Goal: Task Accomplishment & Management: Manage account settings

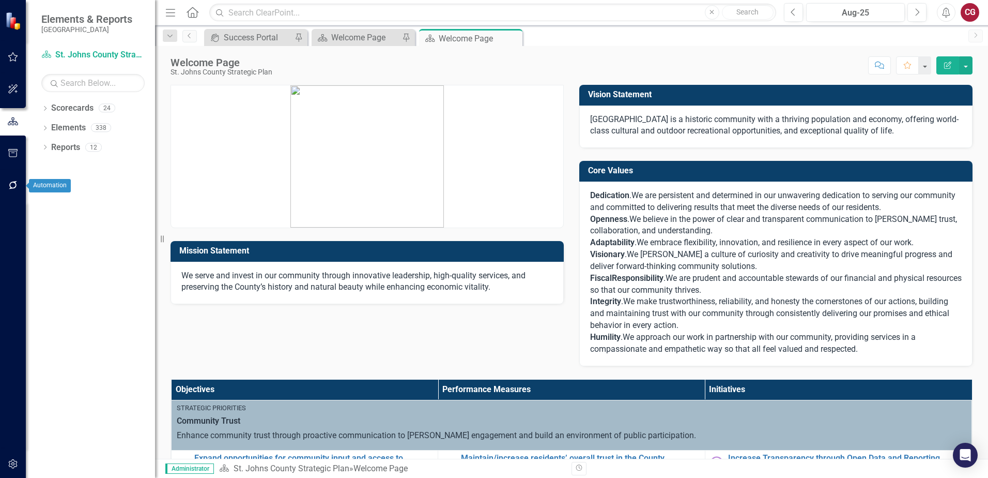
click at [13, 187] on icon "button" at bounding box center [13, 185] width 11 height 8
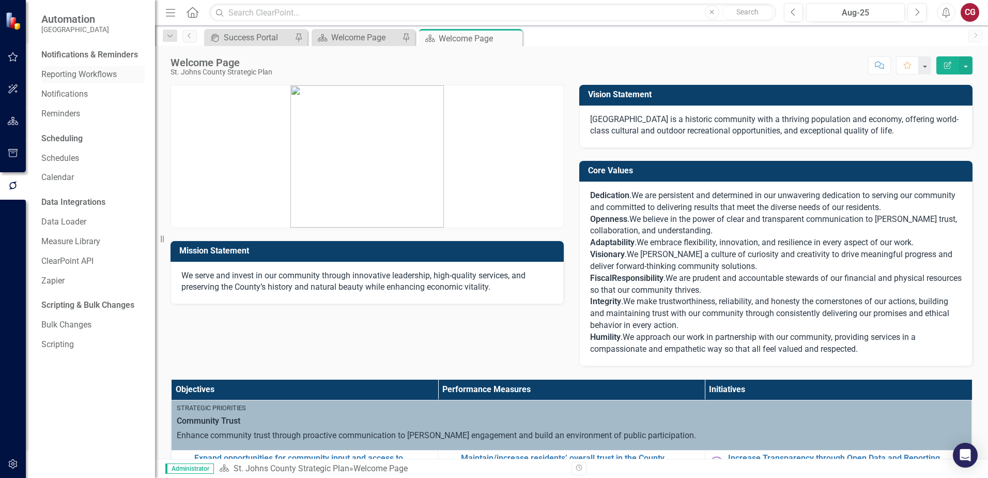
click at [82, 73] on link "Reporting Workflows" at bounding box center [92, 75] width 103 height 12
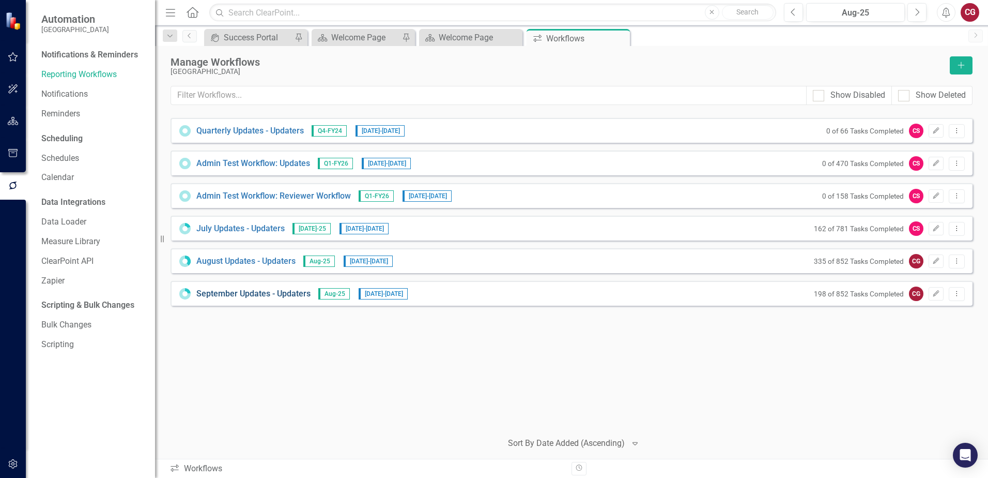
click at [294, 294] on link "September Updates - Updaters" at bounding box center [253, 294] width 114 height 12
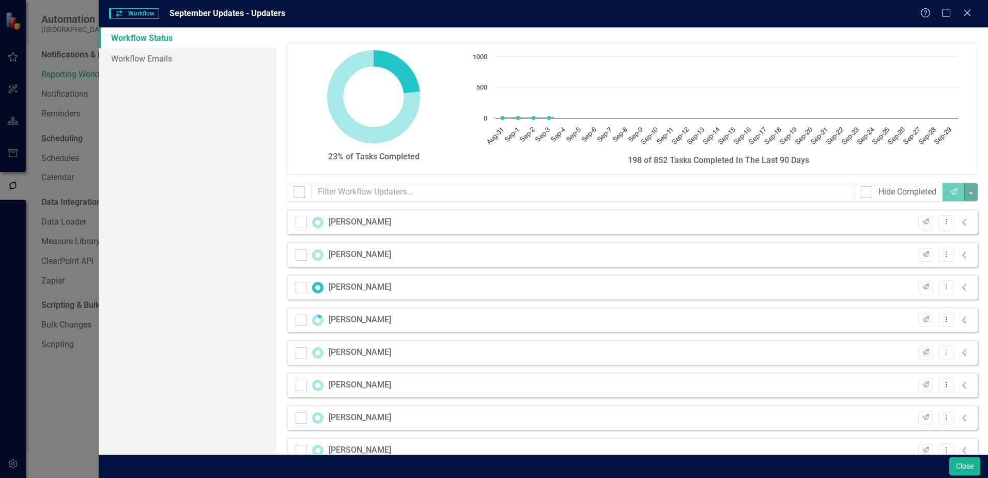
checkbox input "false"
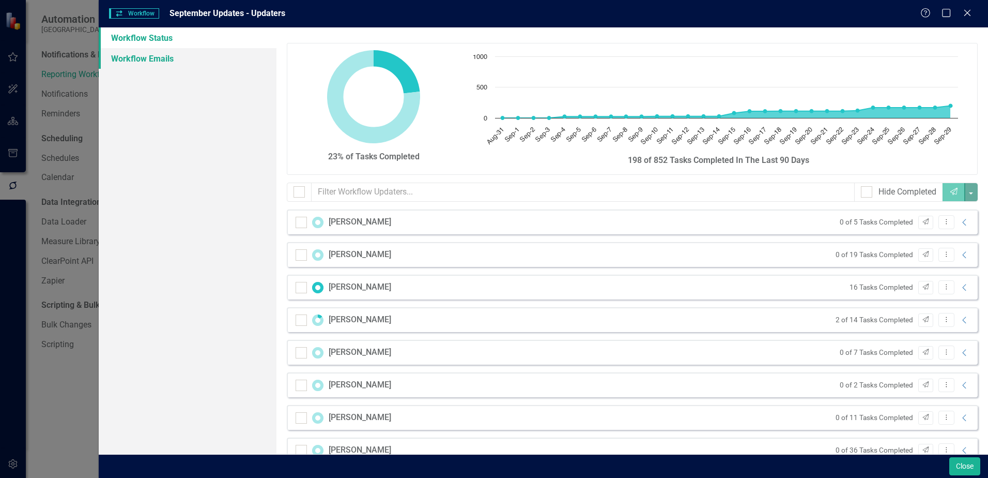
click at [143, 63] on link "Workflow Emails" at bounding box center [188, 58] width 178 height 21
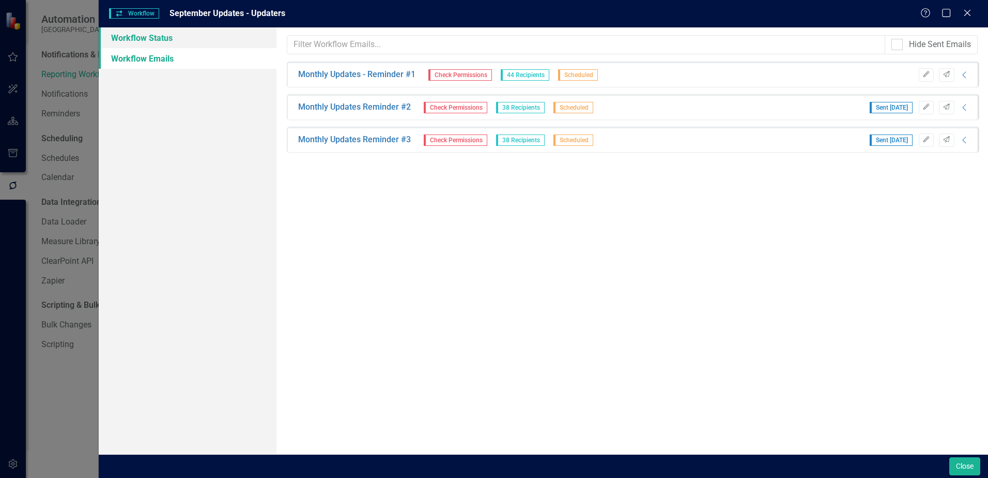
click at [139, 39] on link "Workflow Status" at bounding box center [188, 37] width 178 height 21
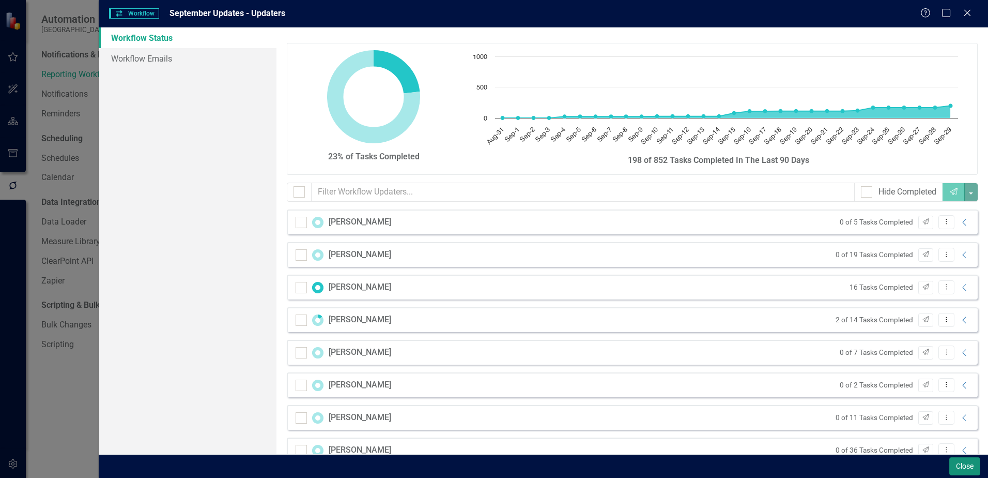
click at [966, 463] on button "Close" at bounding box center [965, 466] width 31 height 18
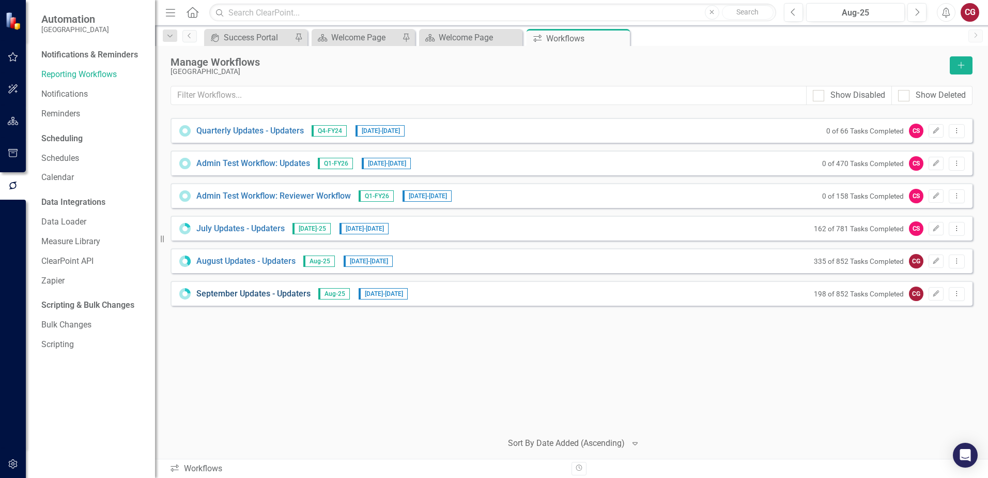
click at [237, 294] on link "September Updates - Updaters" at bounding box center [253, 294] width 114 height 12
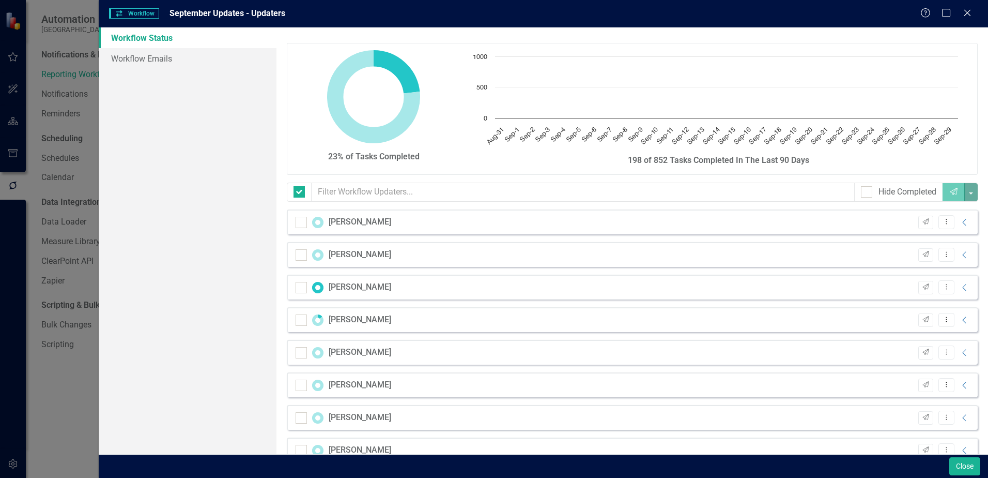
checkbox input "false"
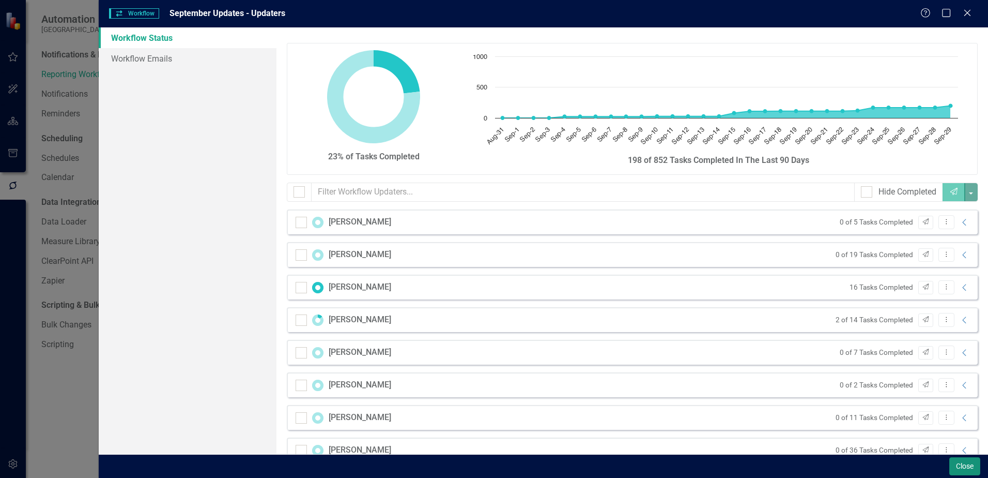
click at [957, 473] on button "Close" at bounding box center [965, 466] width 31 height 18
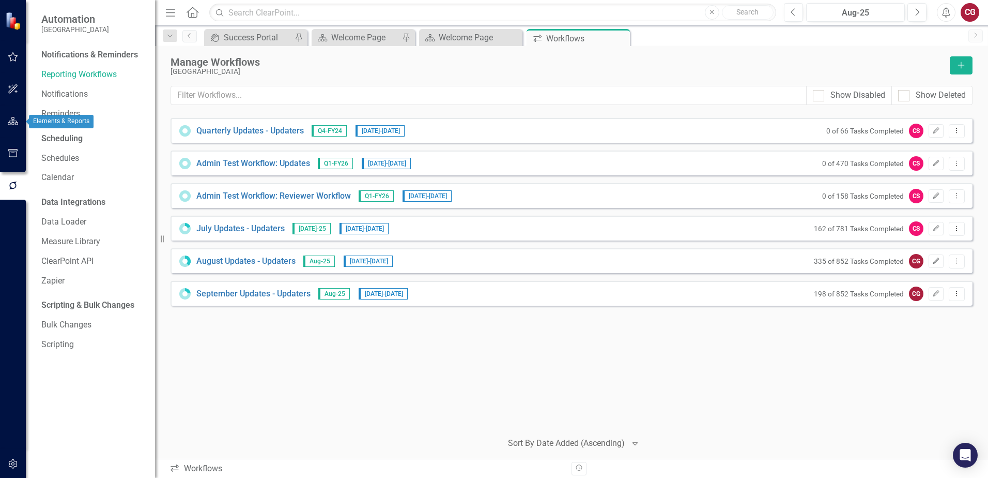
click at [12, 118] on icon "button" at bounding box center [13, 121] width 11 height 8
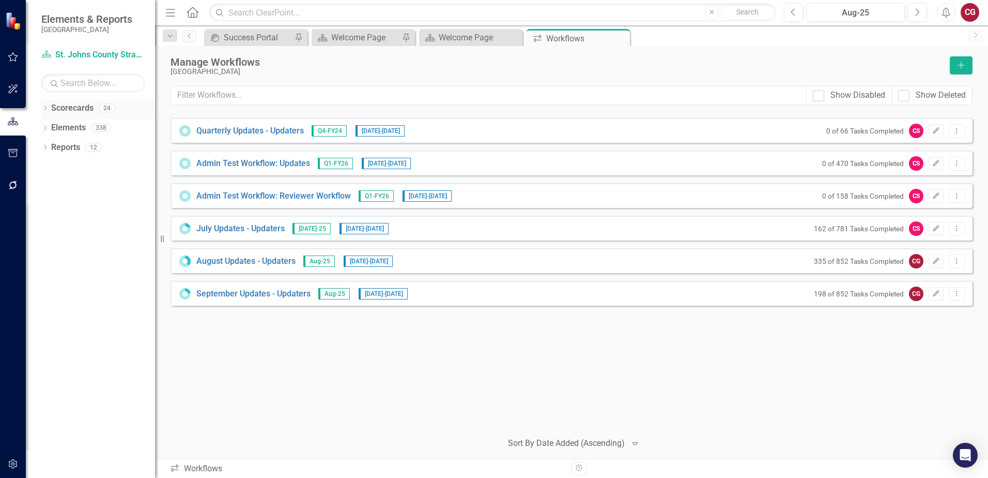
click at [46, 109] on icon "Dropdown" at bounding box center [44, 109] width 7 height 6
click at [50, 129] on icon "Dropdown" at bounding box center [51, 127] width 8 height 6
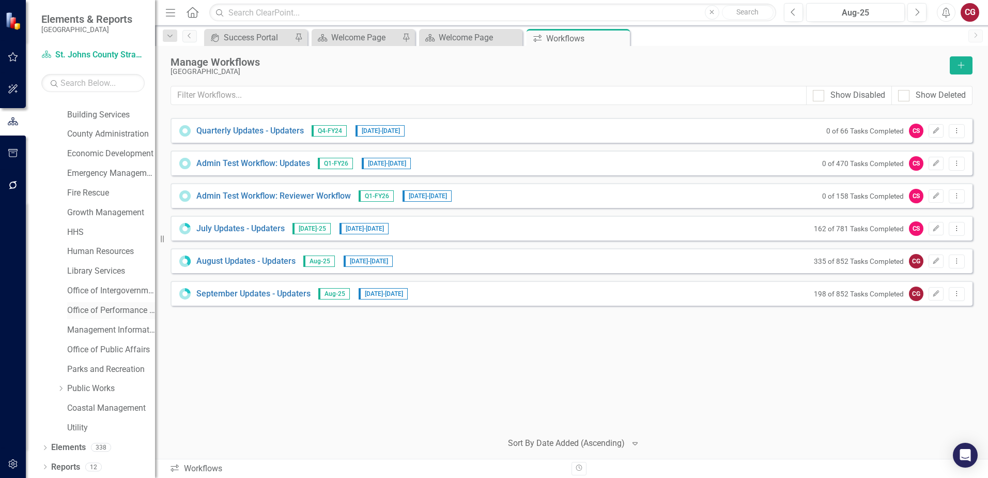
scroll to position [53, 0]
click at [96, 307] on link "Office of Performance & Transparency" at bounding box center [111, 310] width 88 height 12
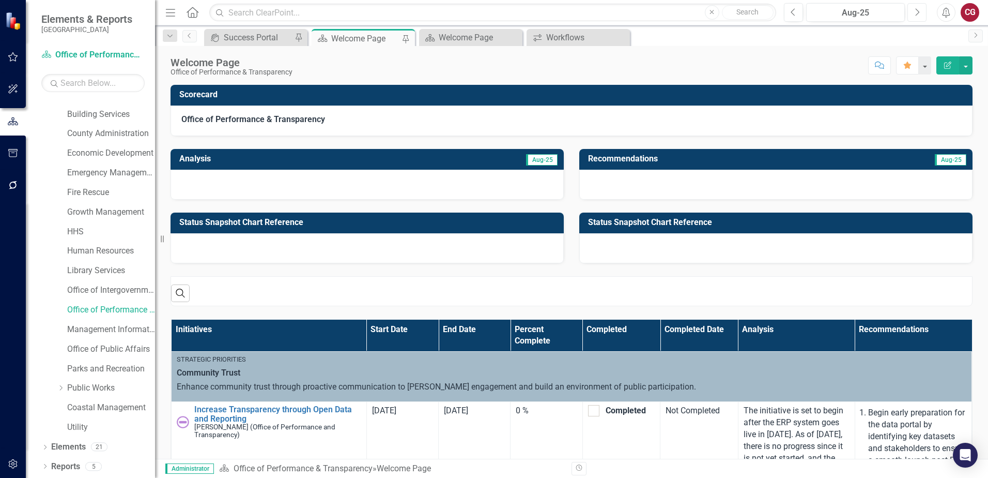
click at [921, 13] on button "Next" at bounding box center [917, 12] width 19 height 19
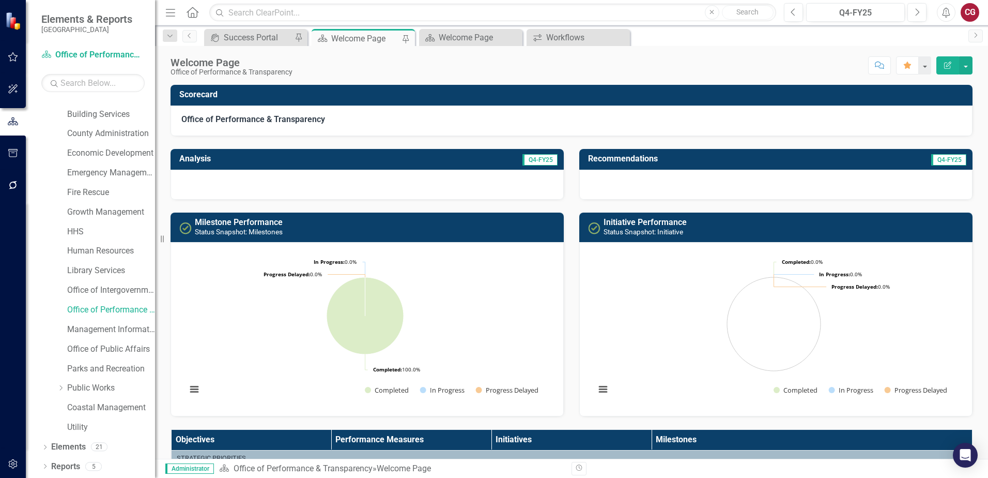
click at [17, 188] on icon "button" at bounding box center [13, 185] width 11 height 8
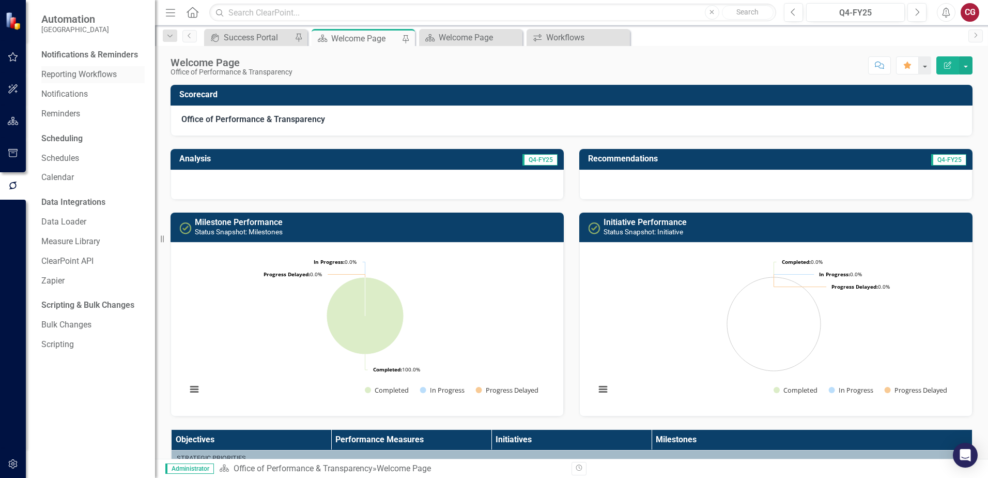
click at [71, 76] on link "Reporting Workflows" at bounding box center [92, 75] width 103 height 12
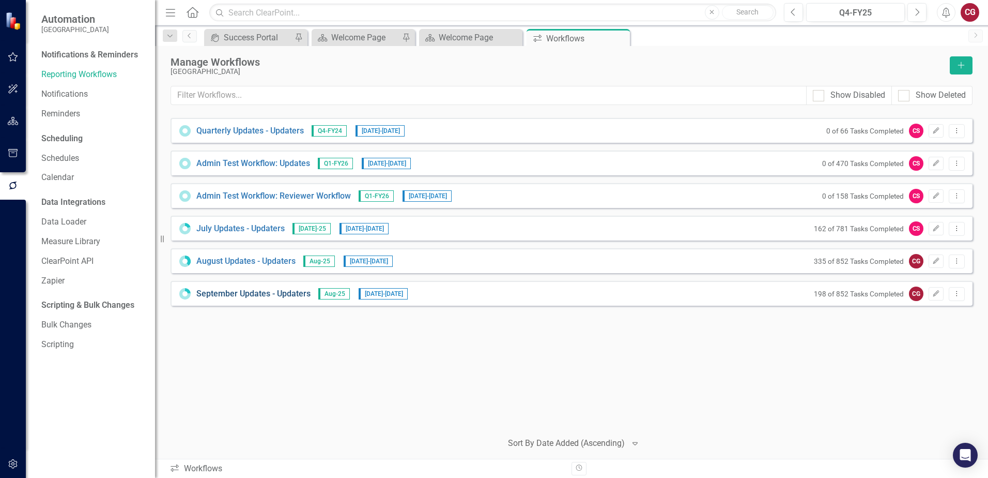
click at [250, 295] on link "September Updates - Updaters" at bounding box center [253, 294] width 114 height 12
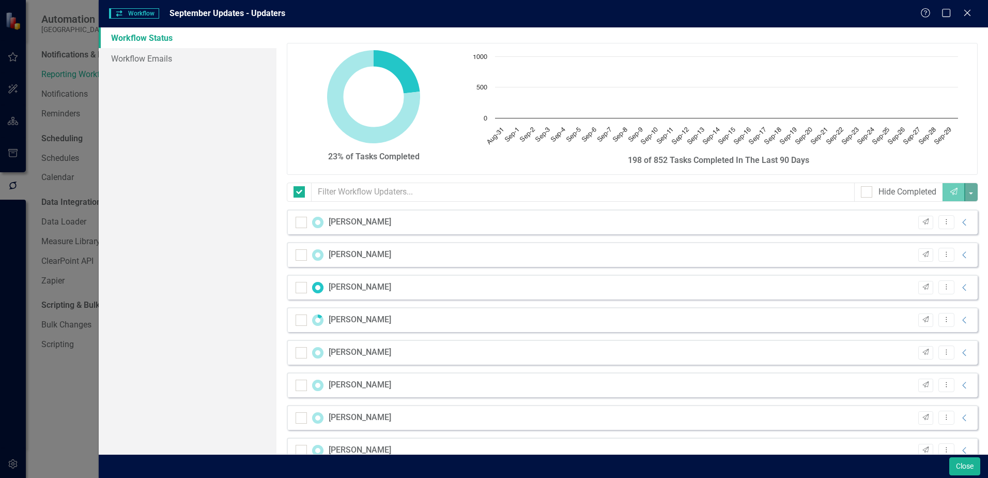
checkbox input "false"
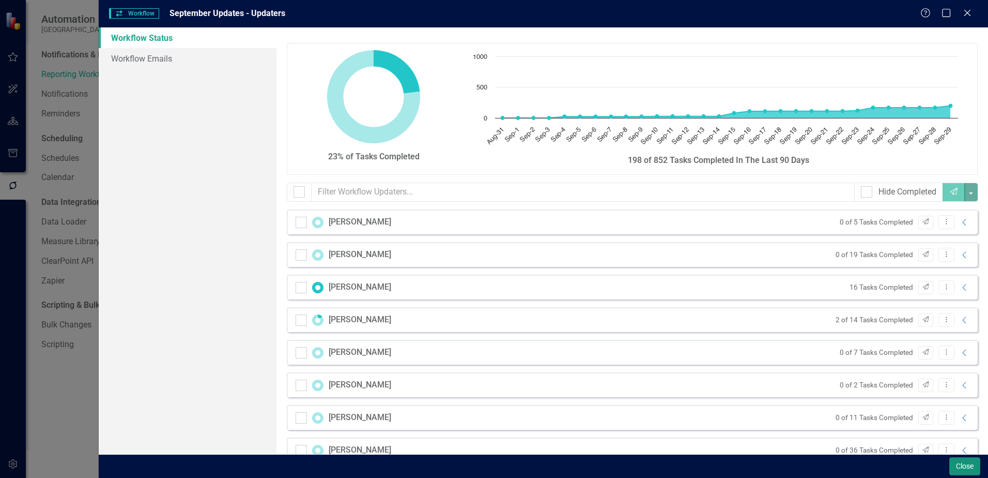
click at [965, 465] on button "Close" at bounding box center [965, 466] width 31 height 18
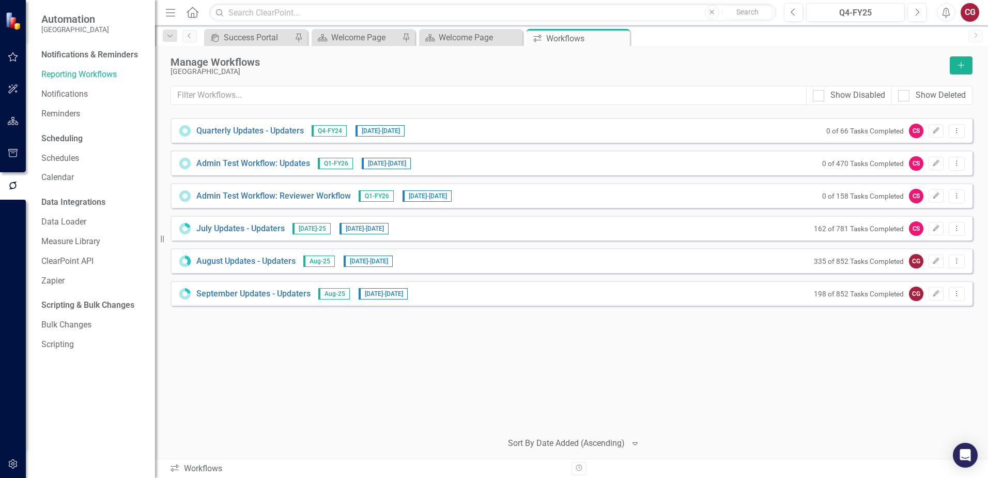
click at [267, 358] on div "Quarterly Updates - Updaters Q4-FY24 [DATE] - [DATE] 0 of 66 Tasks Completed CS…" at bounding box center [572, 270] width 802 height 304
click at [955, 294] on icon "Dropdown Menu" at bounding box center [957, 293] width 9 height 7
click at [921, 312] on link "Preview Preview Workflow" at bounding box center [917, 310] width 96 height 19
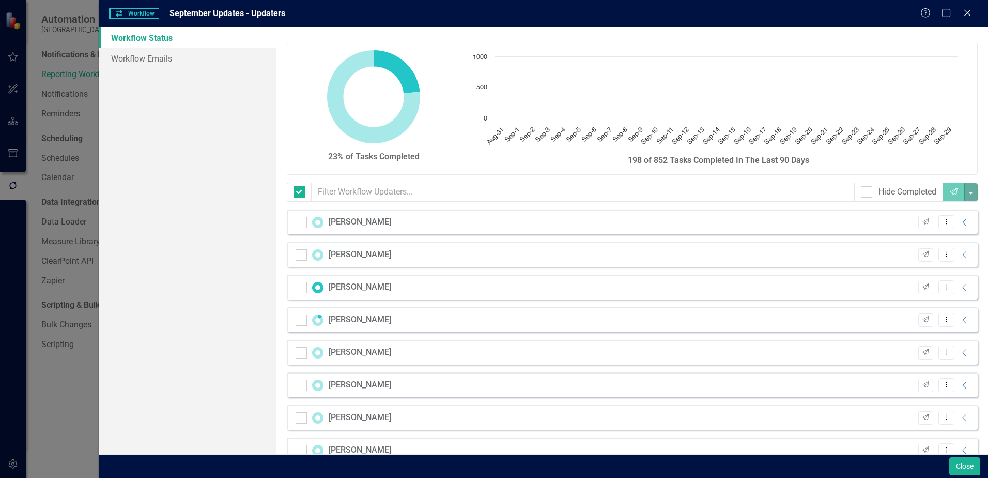
checkbox input "false"
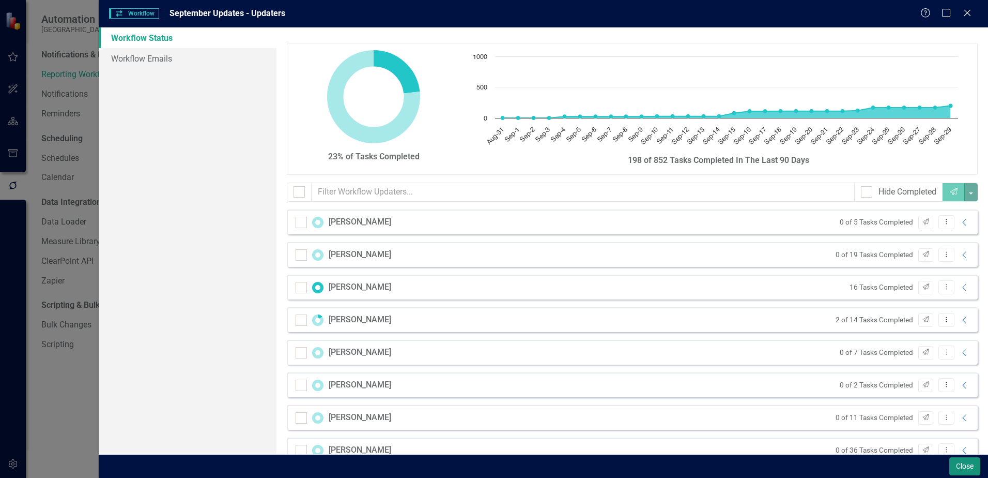
click at [966, 464] on button "Close" at bounding box center [965, 466] width 31 height 18
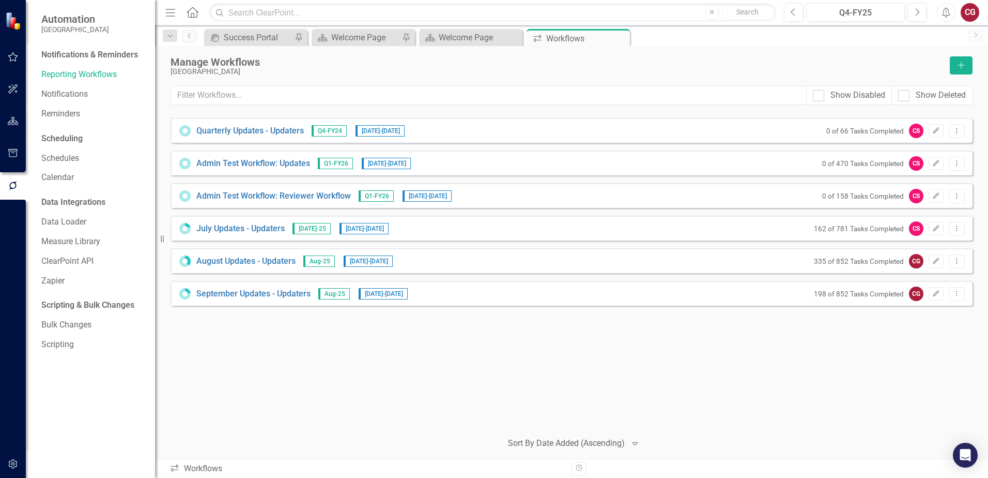
click at [654, 365] on div "Quarterly Updates - Updaters Q4-FY24 [DATE] - [DATE] 0 of 66 Tasks Completed CS…" at bounding box center [572, 270] width 802 height 304
click at [962, 296] on button "Dropdown Menu" at bounding box center [957, 294] width 16 height 14
click at [802, 368] on div "Quarterly Updates - Updaters Q4-FY24 [DATE] - [DATE] 0 of 66 Tasks Completed CS…" at bounding box center [572, 270] width 802 height 304
click at [962, 295] on button "Dropdown Menu" at bounding box center [957, 294] width 16 height 14
click at [918, 350] on link "Copy Duplicate Workflow" at bounding box center [917, 349] width 96 height 19
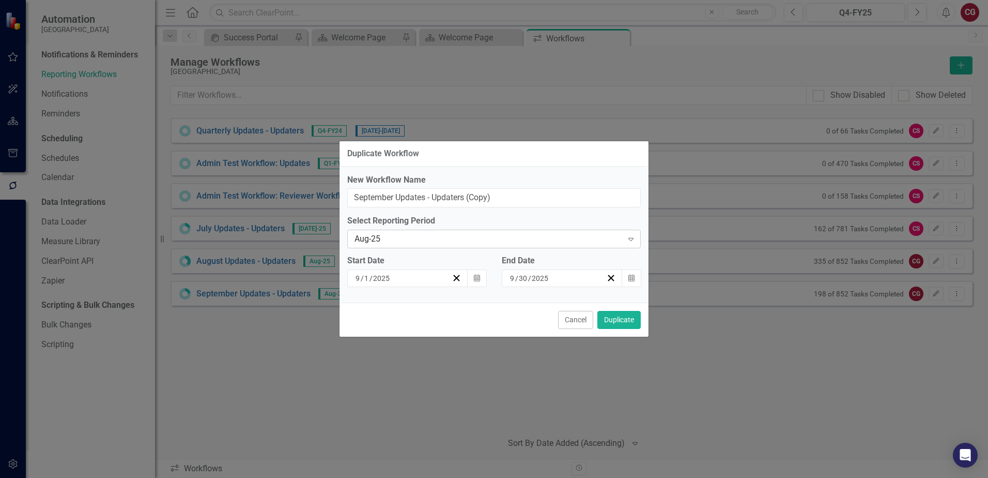
click at [384, 239] on div "Aug-25" at bounding box center [489, 239] width 268 height 12
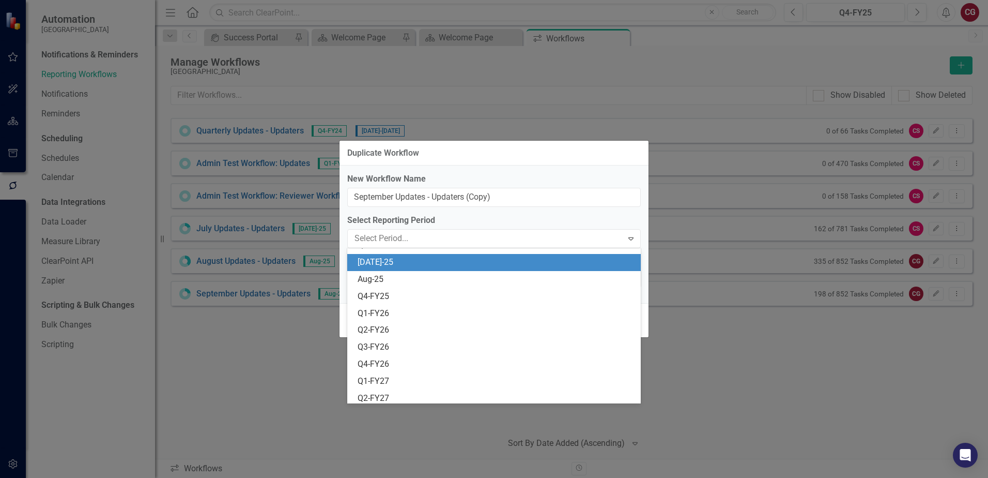
scroll to position [187, 0]
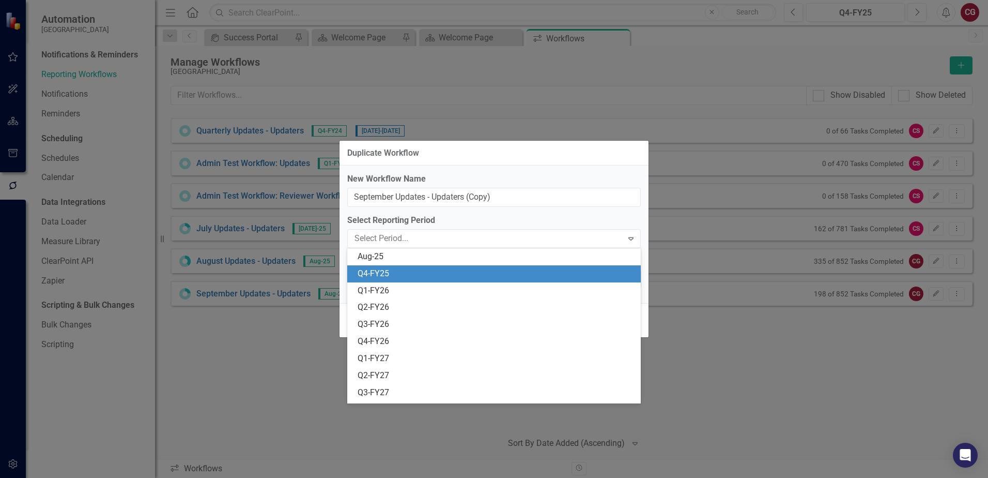
click at [383, 275] on div "Q4-FY25" at bounding box center [496, 274] width 277 height 12
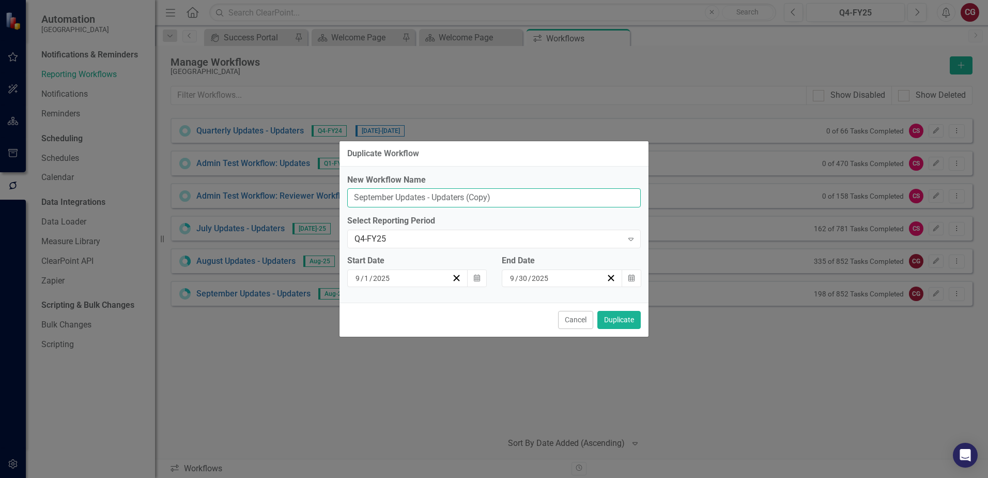
drag, startPoint x: 502, startPoint y: 196, endPoint x: 307, endPoint y: 188, distance: 196.1
click at [307, 188] on div "Duplicate Workflow New Workflow Name September Updates - Updaters (Copy) Select…" at bounding box center [494, 239] width 988 height 478
type input "Q4-FY25 Updates"
click at [480, 281] on icon "button" at bounding box center [477, 277] width 6 height 7
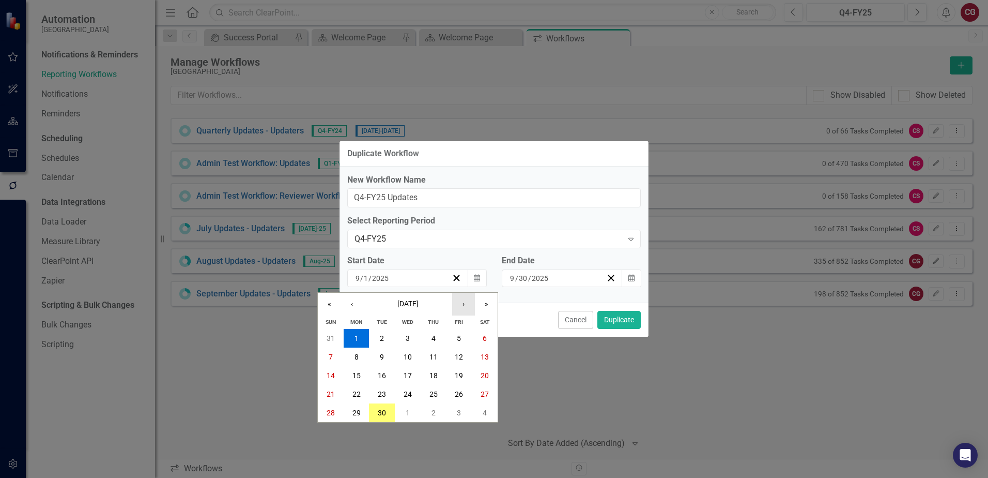
click at [464, 310] on button "›" at bounding box center [463, 304] width 23 height 23
click at [406, 336] on abbr "1" at bounding box center [408, 338] width 4 height 8
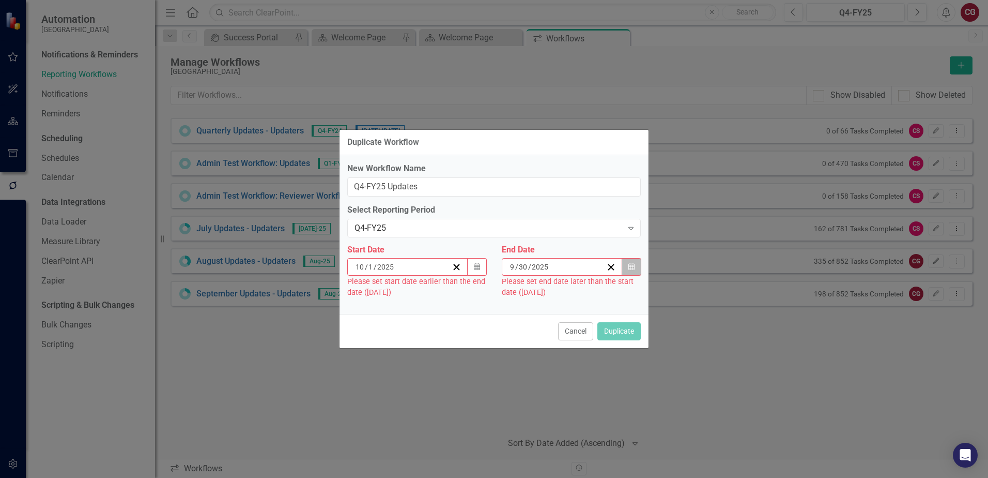
click at [634, 267] on icon "Calendar" at bounding box center [632, 266] width 6 height 7
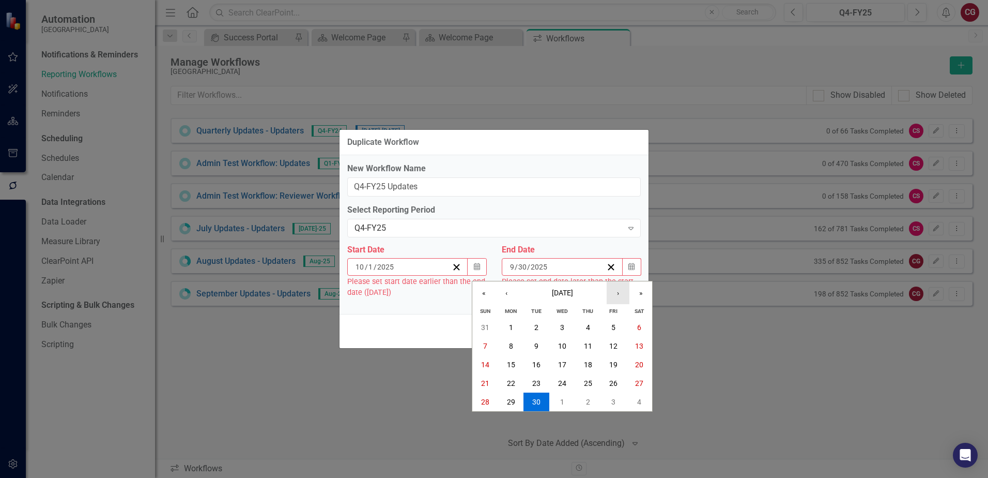
click at [619, 292] on button "›" at bounding box center [618, 292] width 23 height 23
click at [615, 400] on abbr "31" at bounding box center [613, 402] width 8 height 8
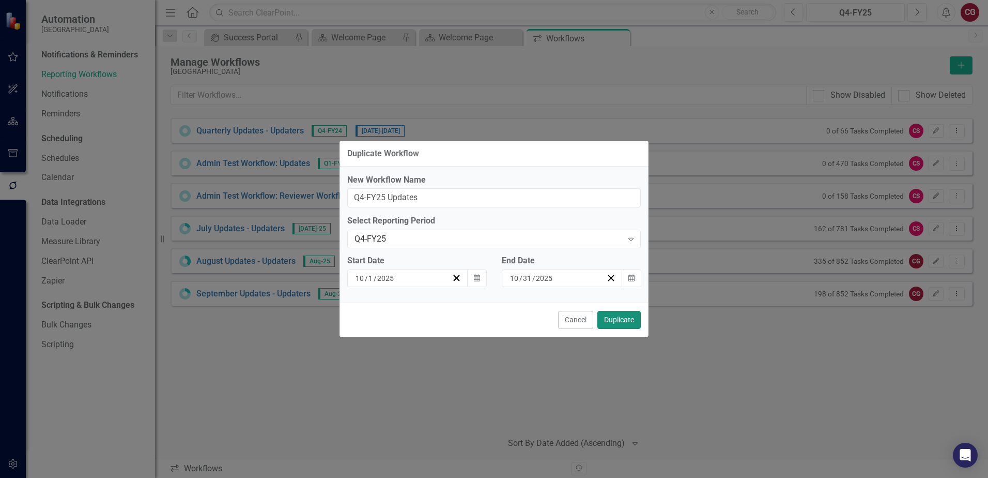
click at [613, 319] on button "Duplicate" at bounding box center [619, 320] width 43 height 18
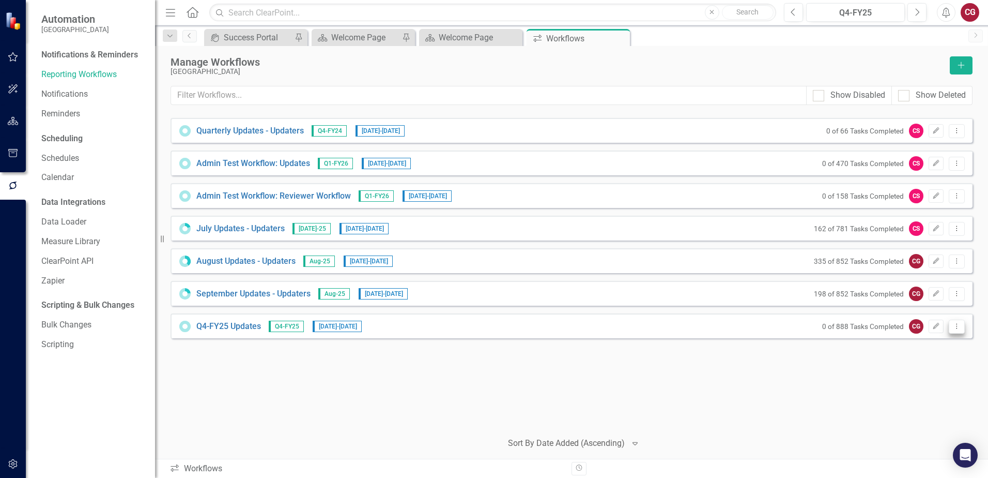
click at [957, 328] on icon at bounding box center [957, 325] width 1 height 5
click at [927, 378] on link "Copy Duplicate Workflow" at bounding box center [917, 381] width 96 height 19
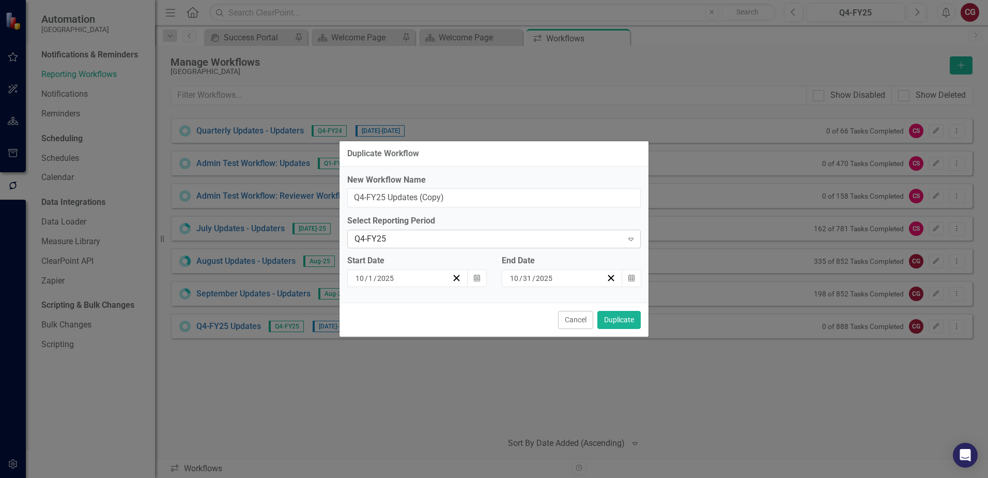
click at [483, 237] on div "Q4-FY25" at bounding box center [489, 239] width 268 height 12
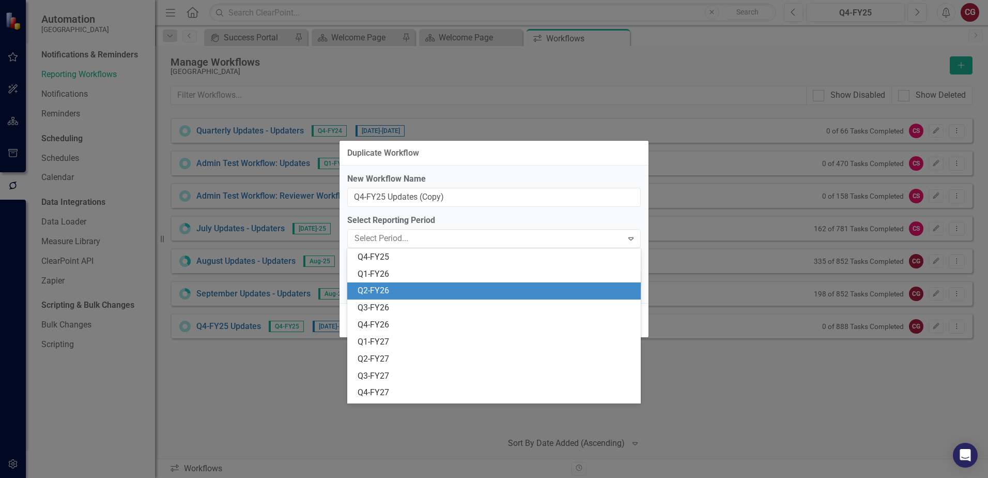
scroll to position [204, 0]
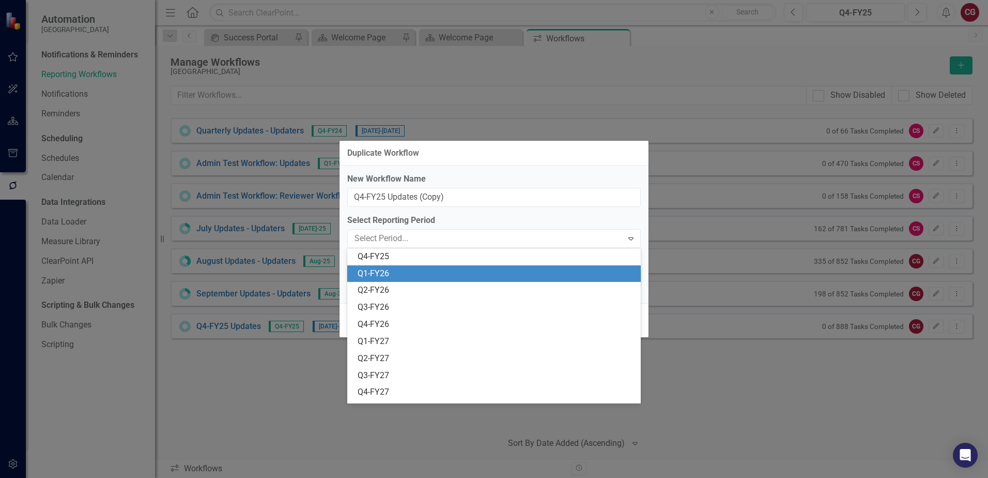
click at [392, 272] on div "Q1-FY26" at bounding box center [496, 274] width 277 height 12
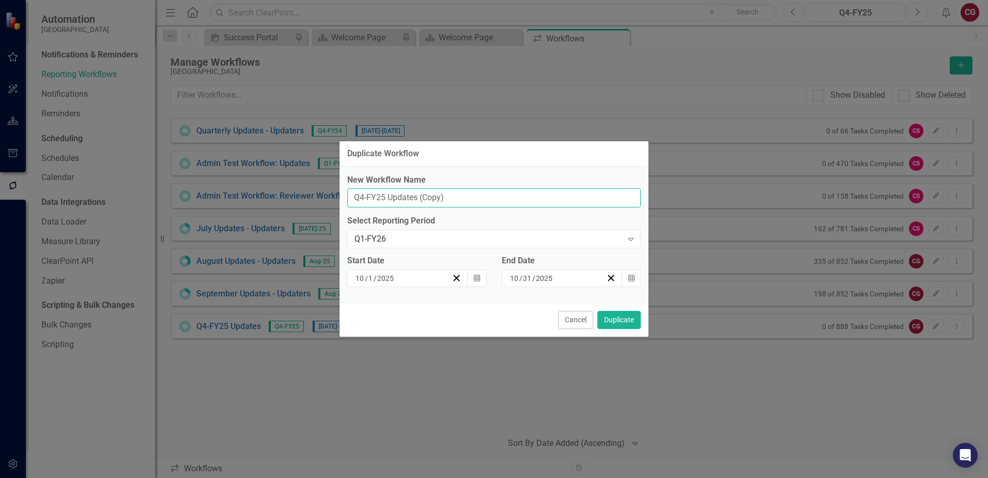
drag, startPoint x: 451, startPoint y: 200, endPoint x: 342, endPoint y: 198, distance: 109.1
click at [342, 198] on div "New Workflow Name Q4-FY25 Updates (Copy) Select Reporting Period Q1-FY26 Expand…" at bounding box center [494, 234] width 309 height 136
type input "Q1-FY26 Updates"
click at [634, 280] on icon "button" at bounding box center [632, 277] width 6 height 7
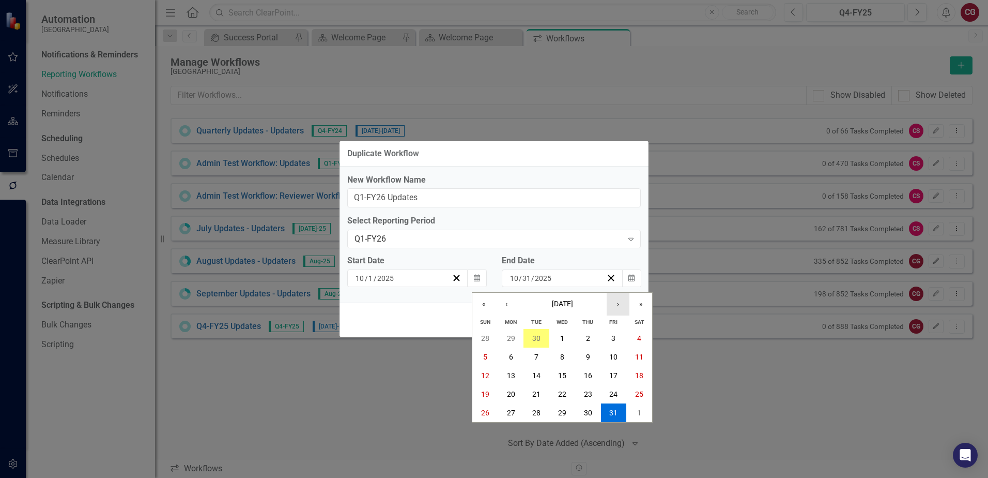
click at [619, 305] on button "›" at bounding box center [618, 304] width 23 height 23
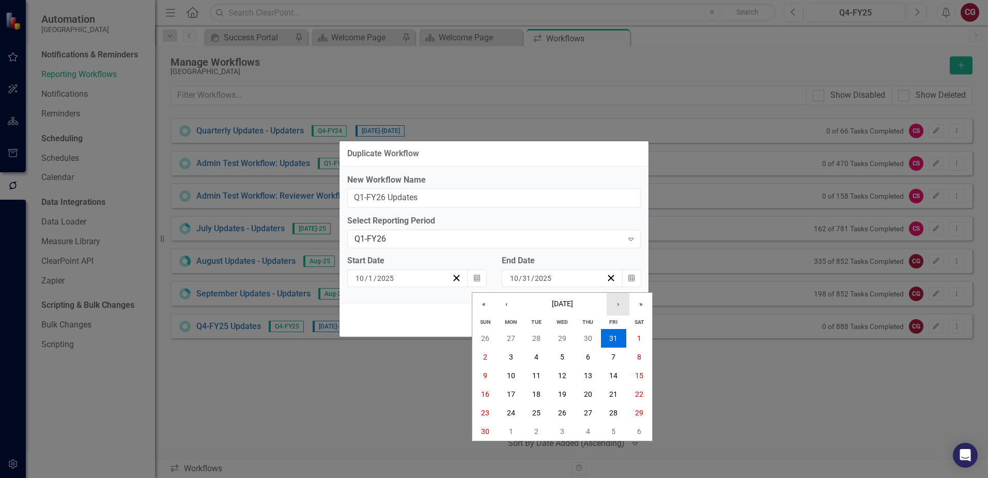
click at [619, 305] on button "›" at bounding box center [618, 304] width 23 height 23
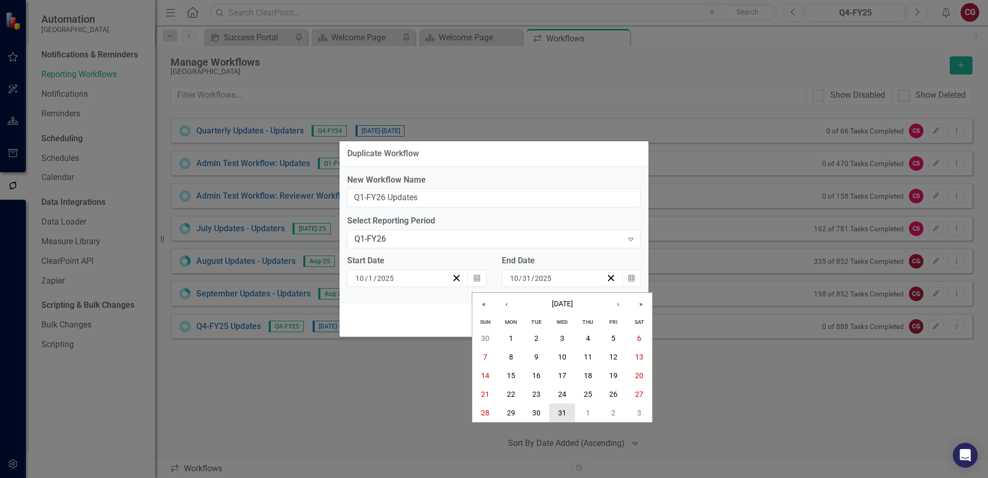
click at [567, 410] on button "31" at bounding box center [563, 412] width 26 height 19
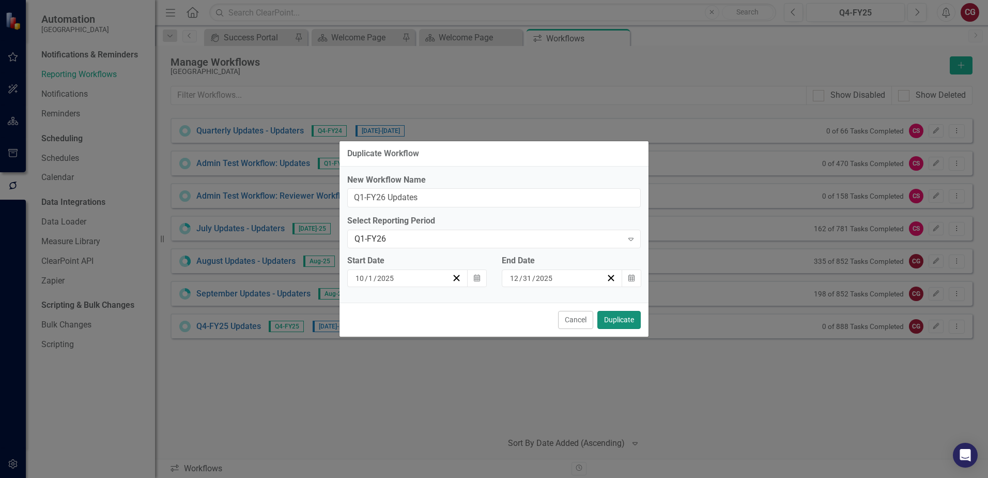
click at [620, 323] on button "Duplicate" at bounding box center [619, 320] width 43 height 18
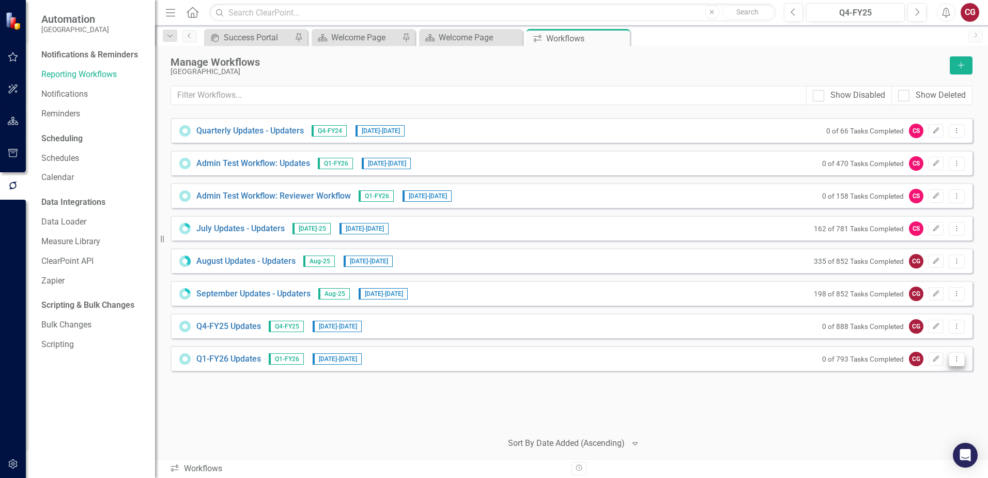
click at [958, 359] on icon "Dropdown Menu" at bounding box center [957, 358] width 9 height 7
click at [927, 429] on link "Trash Delete Workflow" at bounding box center [917, 433] width 96 height 19
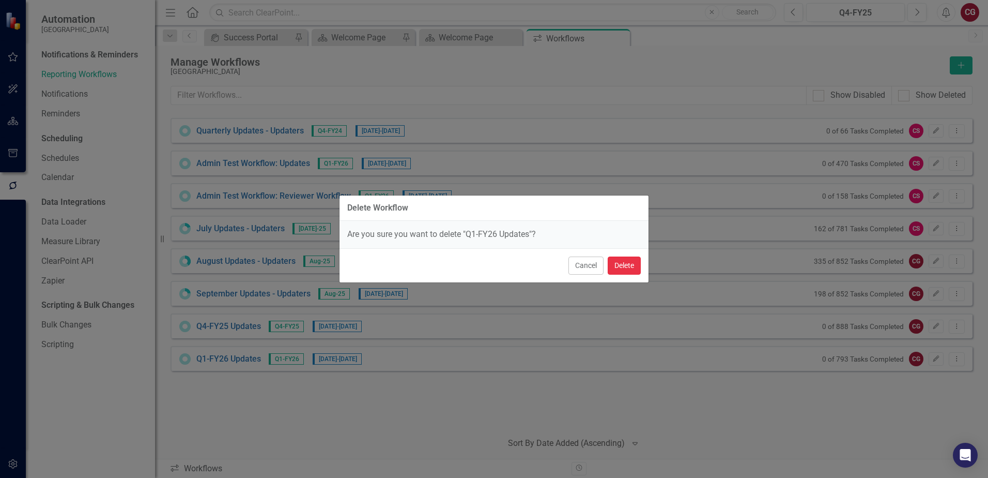
click at [626, 267] on button "Delete" at bounding box center [624, 265] width 33 height 18
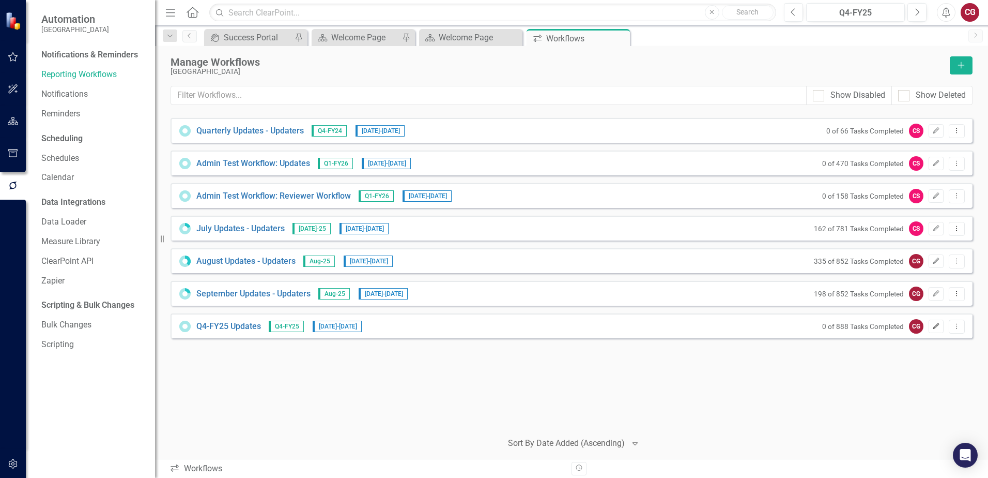
click at [938, 325] on icon "button" at bounding box center [937, 326] width 6 height 6
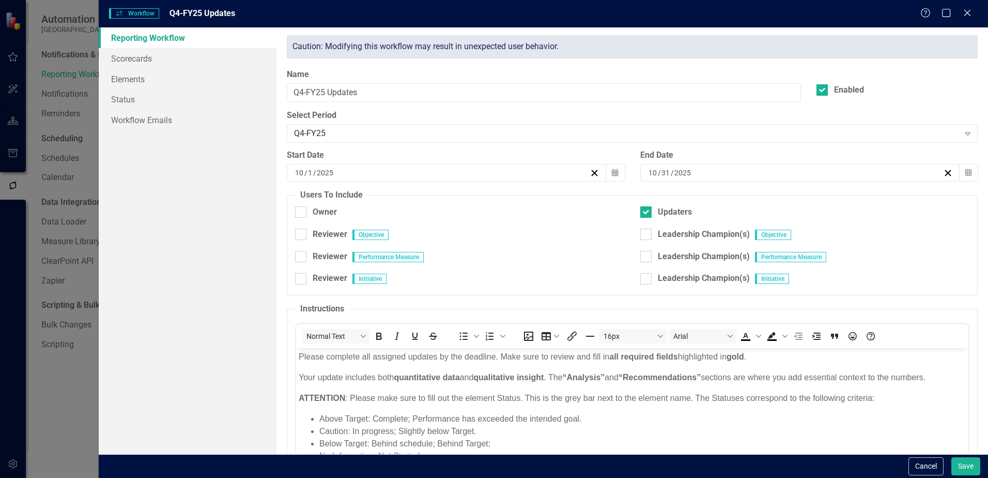
scroll to position [0, 0]
click at [144, 60] on link "Scorecards" at bounding box center [188, 58] width 178 height 21
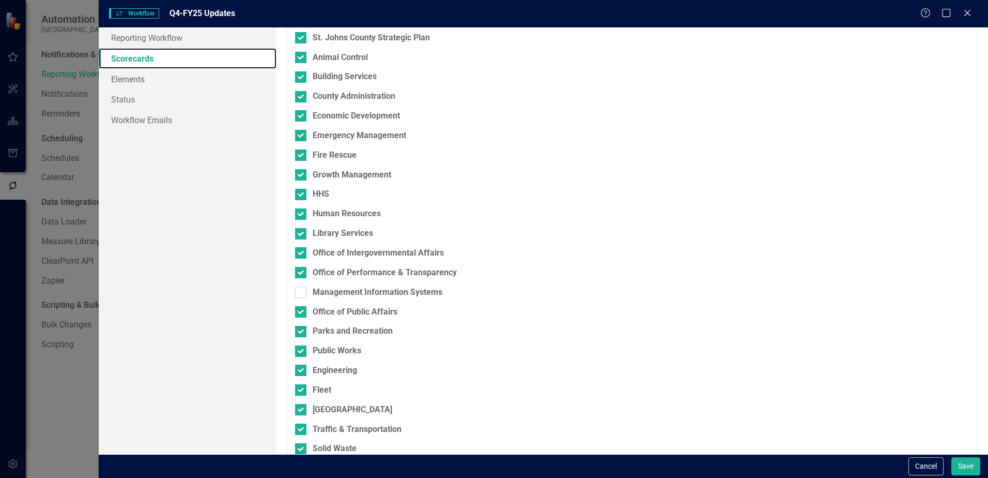
scroll to position [111, 0]
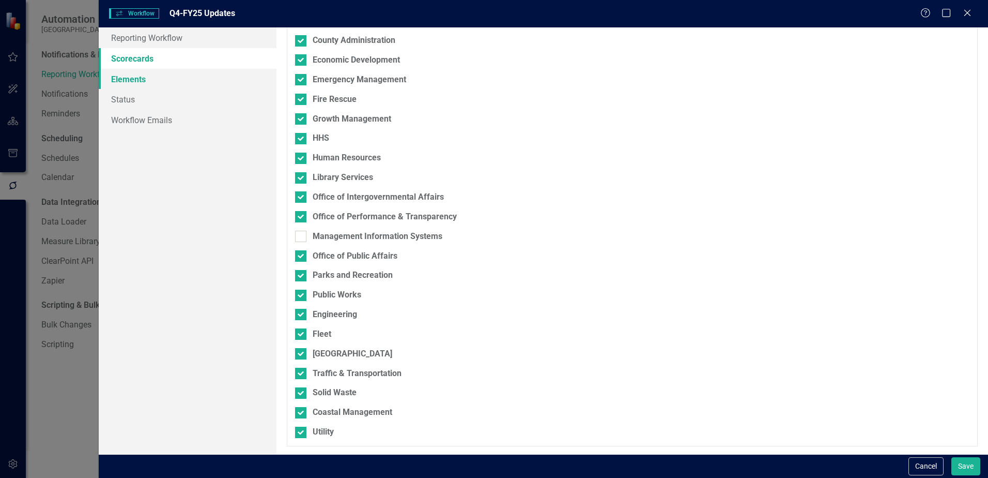
click at [114, 75] on link "Elements" at bounding box center [188, 79] width 178 height 21
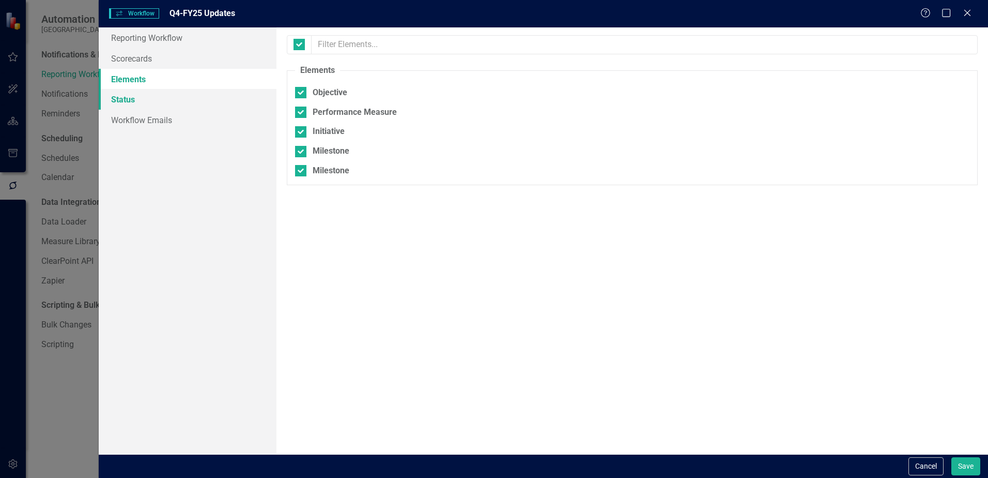
click at [131, 103] on link "Status" at bounding box center [188, 99] width 178 height 21
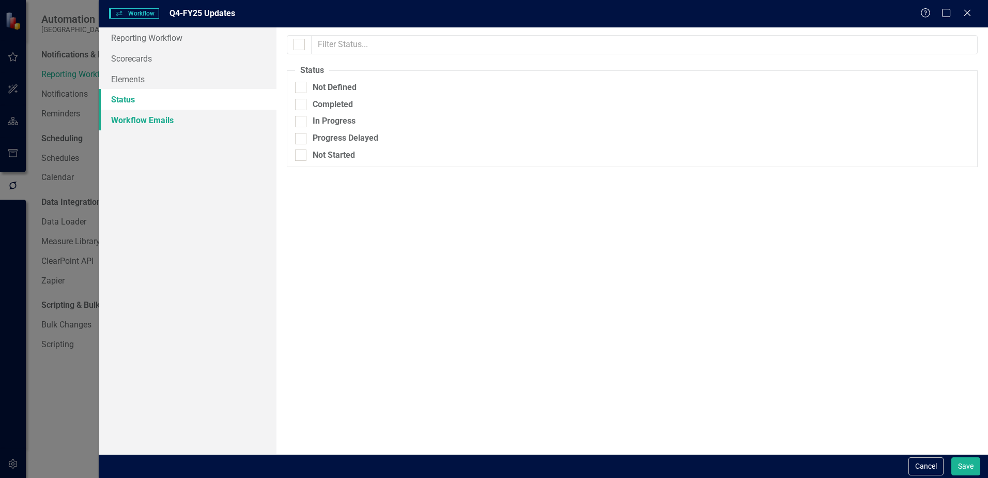
click at [140, 120] on link "Workflow Emails" at bounding box center [188, 120] width 178 height 21
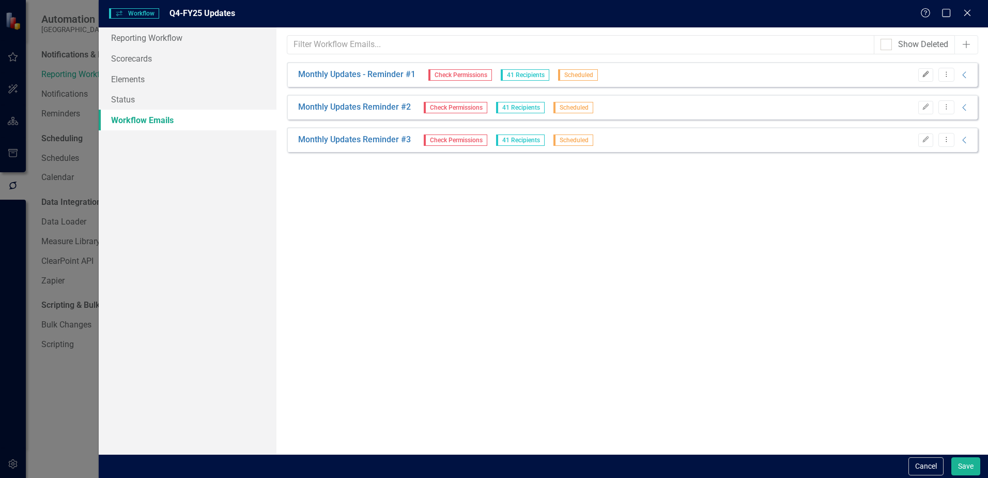
click at [926, 75] on icon "button" at bounding box center [926, 74] width 6 height 6
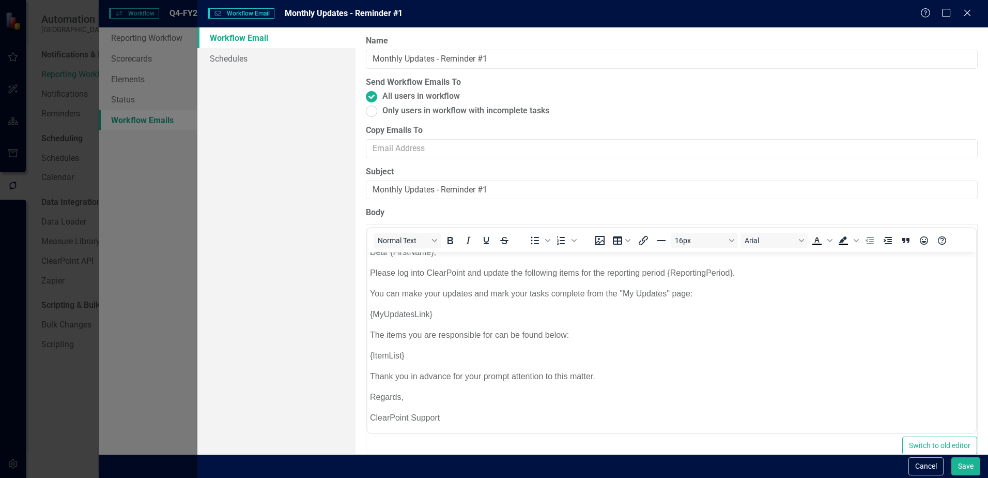
scroll to position [11, 0]
click at [374, 113] on ins at bounding box center [372, 111] width 16 height 16
click at [374, 113] on input "Only users in workflow with incomplete tasks" at bounding box center [372, 111] width 16 height 16
radio input "true"
click at [216, 60] on link "Schedules" at bounding box center [276, 58] width 158 height 21
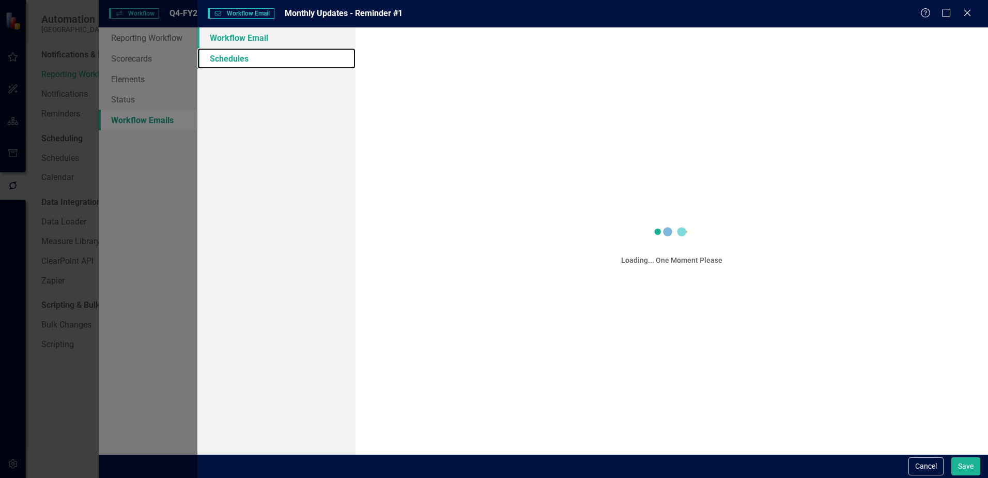
scroll to position [0, 0]
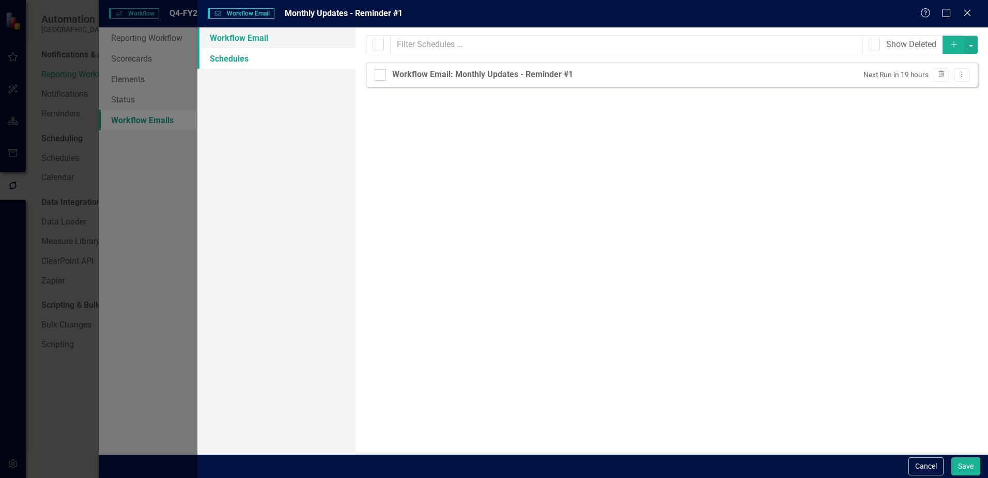
click at [224, 35] on link "Workflow Email" at bounding box center [276, 37] width 158 height 21
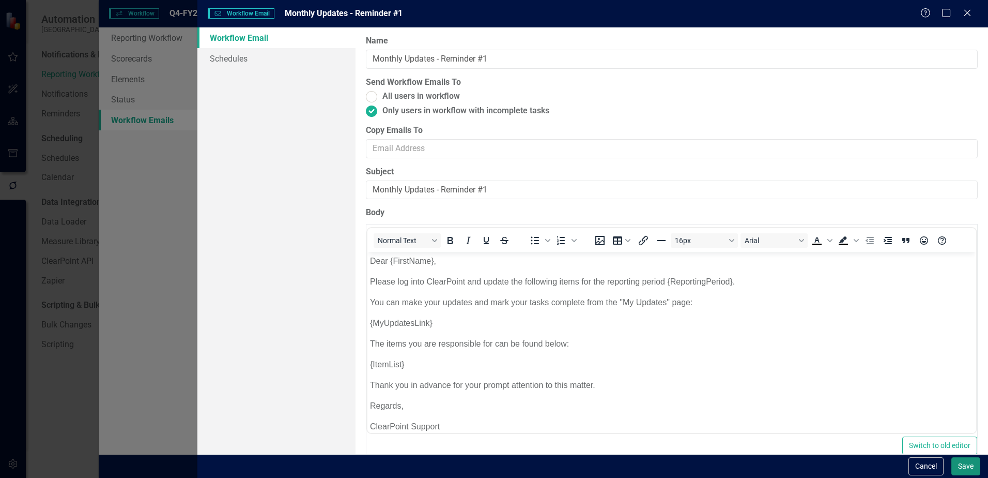
click at [967, 464] on button "Save" at bounding box center [966, 466] width 29 height 18
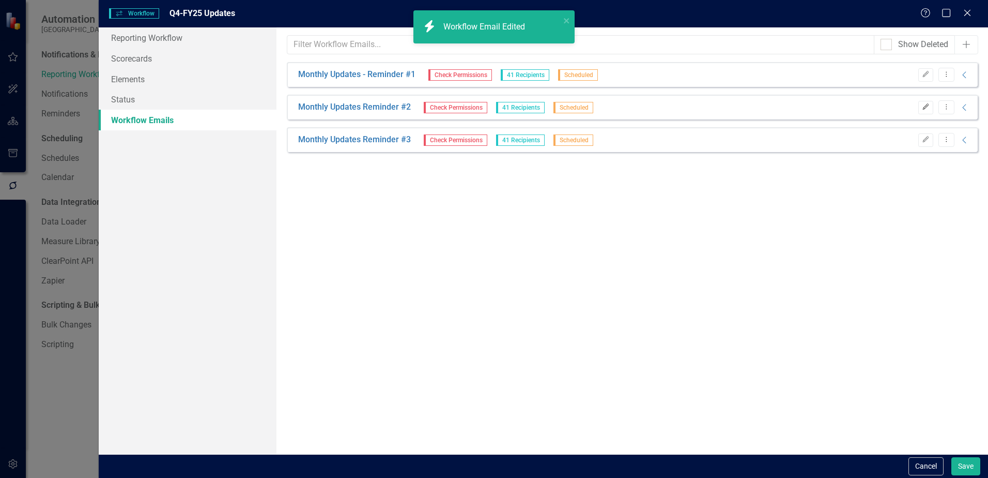
click at [920, 109] on button "Edit" at bounding box center [926, 107] width 15 height 13
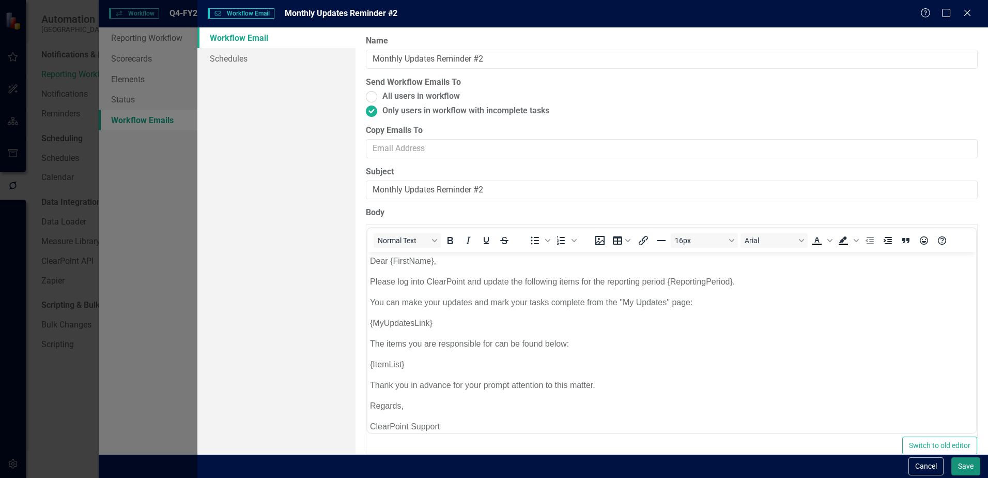
click at [962, 468] on button "Save" at bounding box center [966, 466] width 29 height 18
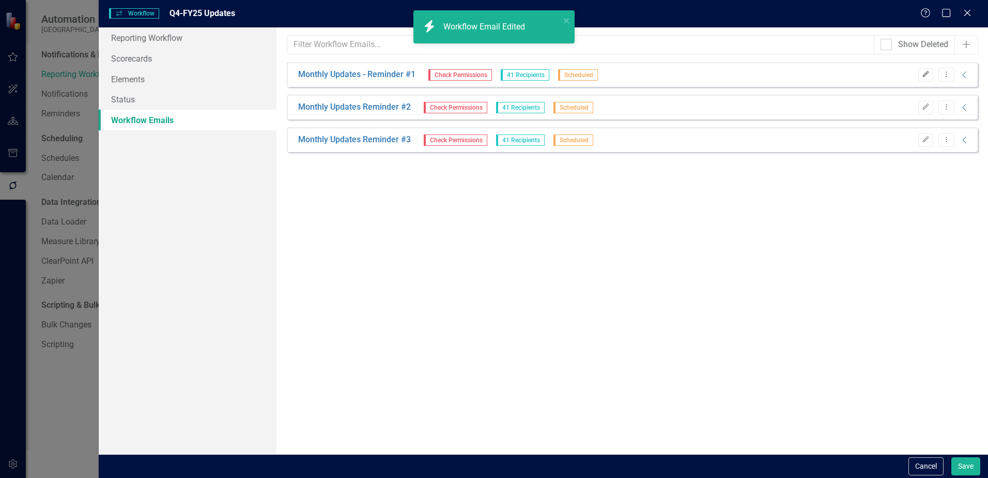
click at [929, 74] on icon "Edit" at bounding box center [926, 74] width 8 height 6
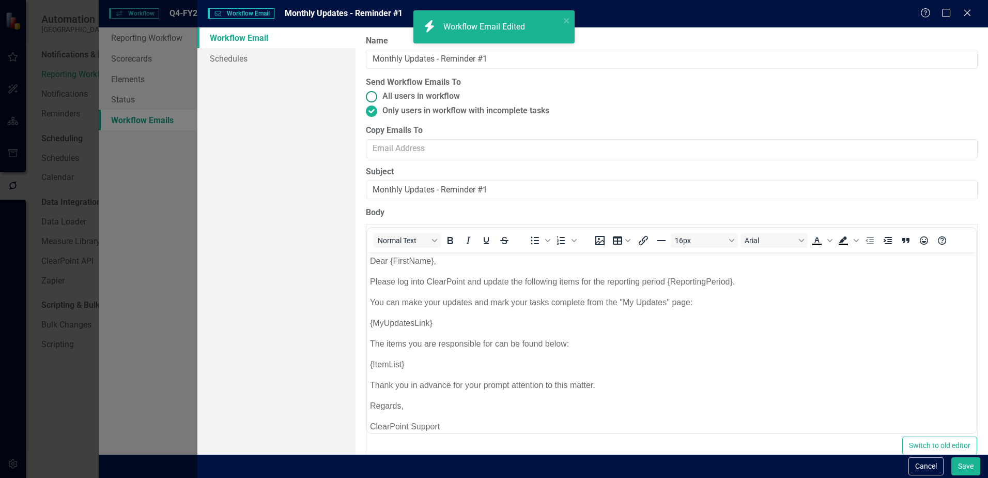
click at [370, 95] on ins at bounding box center [372, 96] width 16 height 16
click at [370, 95] on input "All users in workflow" at bounding box center [372, 96] width 16 height 16
radio input "true"
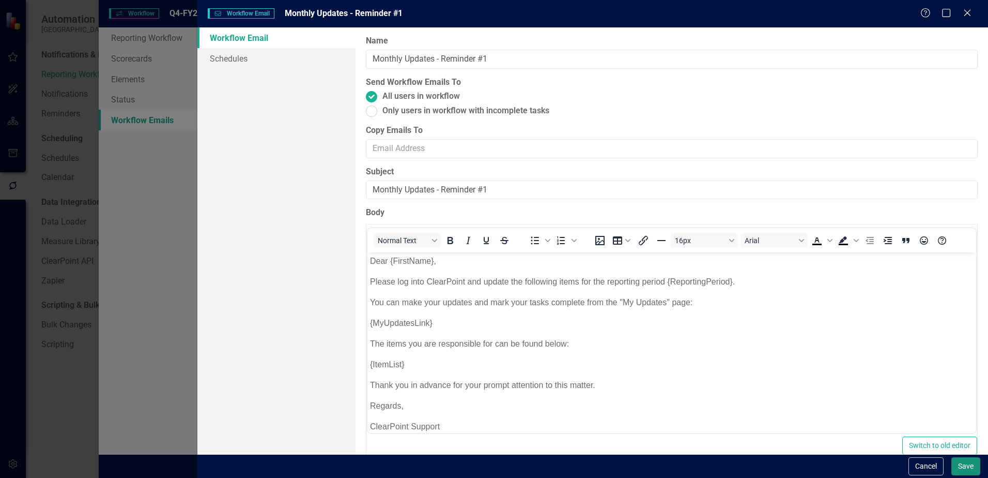
click at [963, 464] on button "Save" at bounding box center [966, 466] width 29 height 18
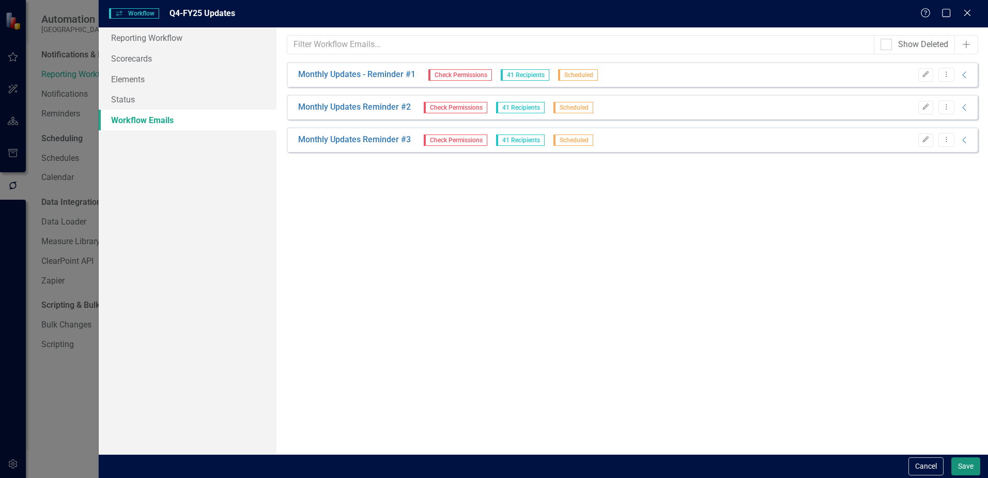
click at [962, 466] on button "Save" at bounding box center [966, 466] width 29 height 18
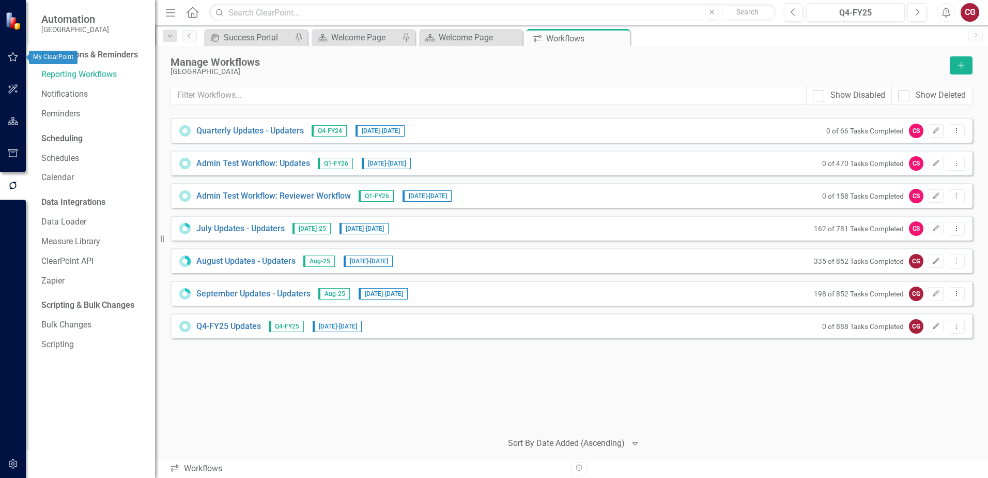
click at [20, 60] on button "button" at bounding box center [13, 58] width 23 height 22
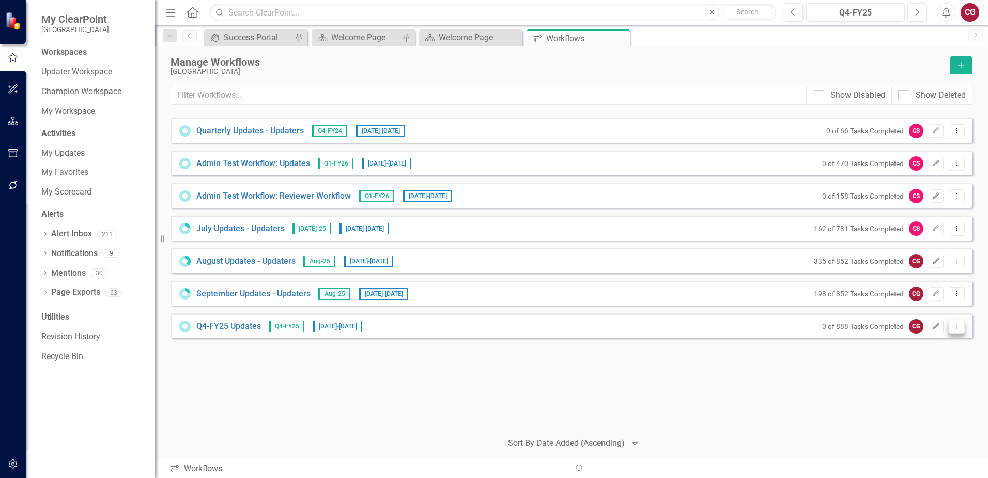
click at [960, 329] on button "Dropdown Menu" at bounding box center [957, 326] width 16 height 14
click at [929, 384] on link "Copy Duplicate Workflow" at bounding box center [917, 381] width 96 height 19
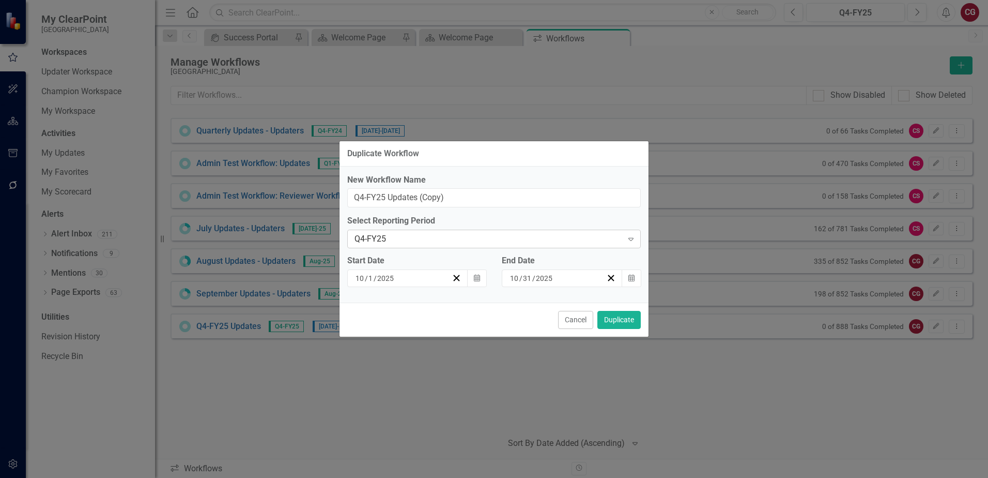
click at [413, 241] on div "Q4-FY25" at bounding box center [489, 239] width 268 height 12
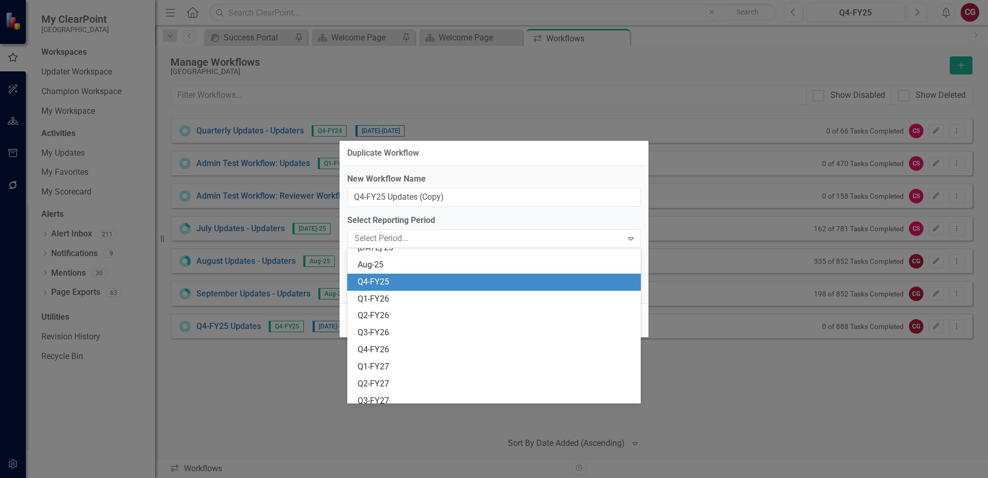
scroll to position [204, 0]
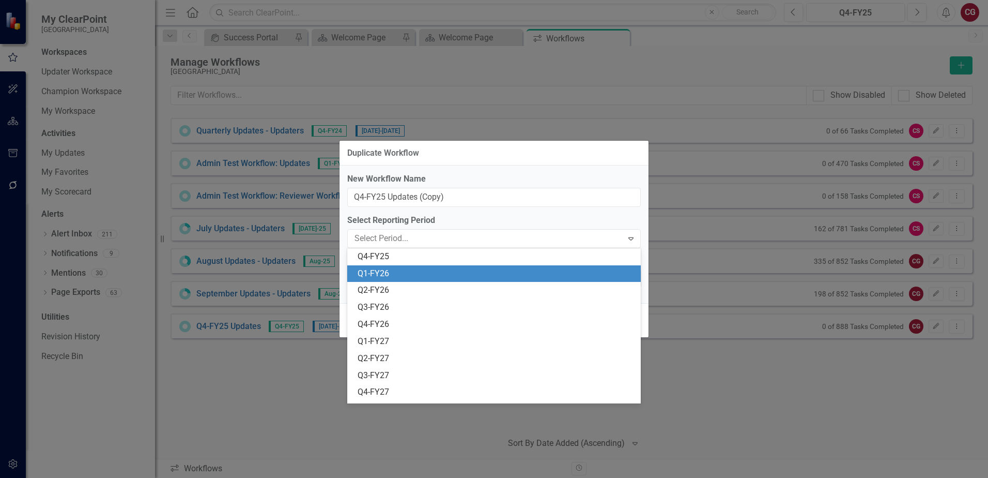
click at [394, 270] on div "Q1-FY26" at bounding box center [496, 274] width 277 height 12
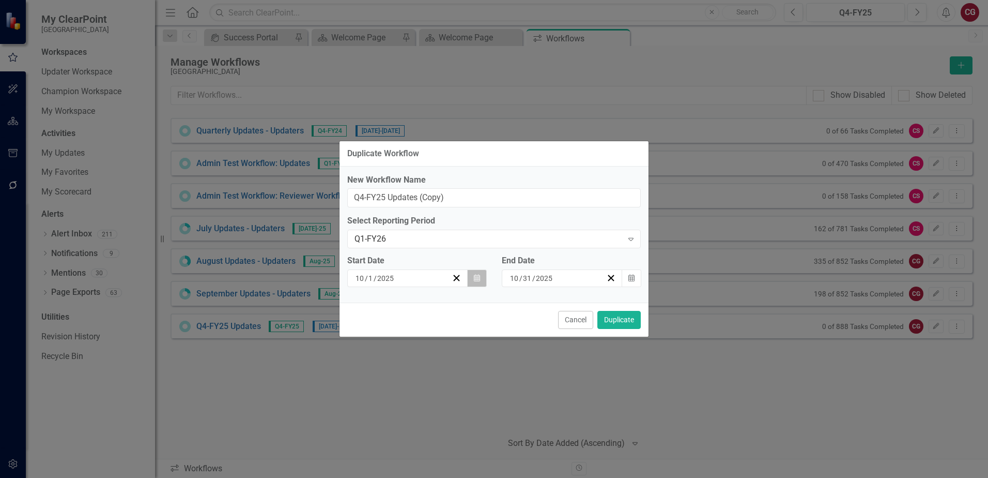
click at [477, 279] on icon "Calendar" at bounding box center [477, 278] width 6 height 7
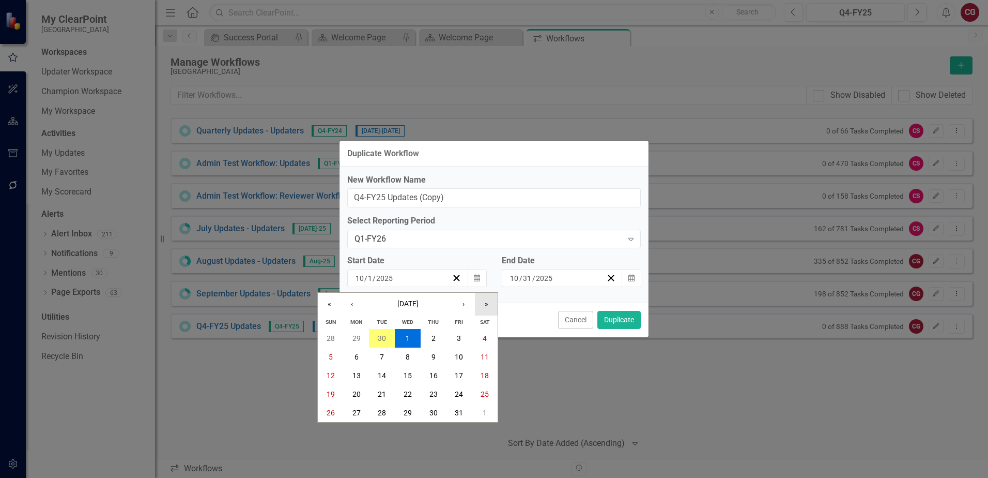
click at [484, 303] on button "»" at bounding box center [486, 304] width 23 height 23
click at [464, 302] on button "›" at bounding box center [463, 304] width 23 height 23
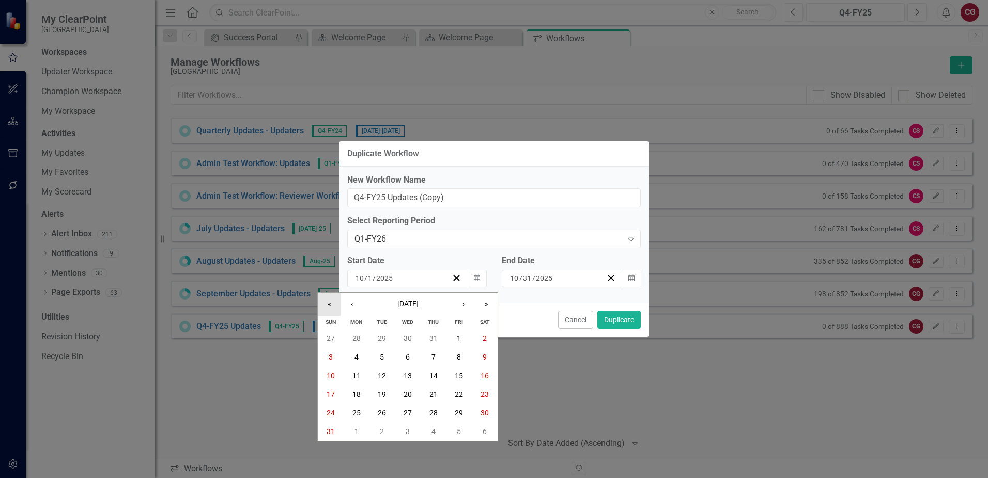
click at [334, 302] on button "«" at bounding box center [329, 304] width 23 height 23
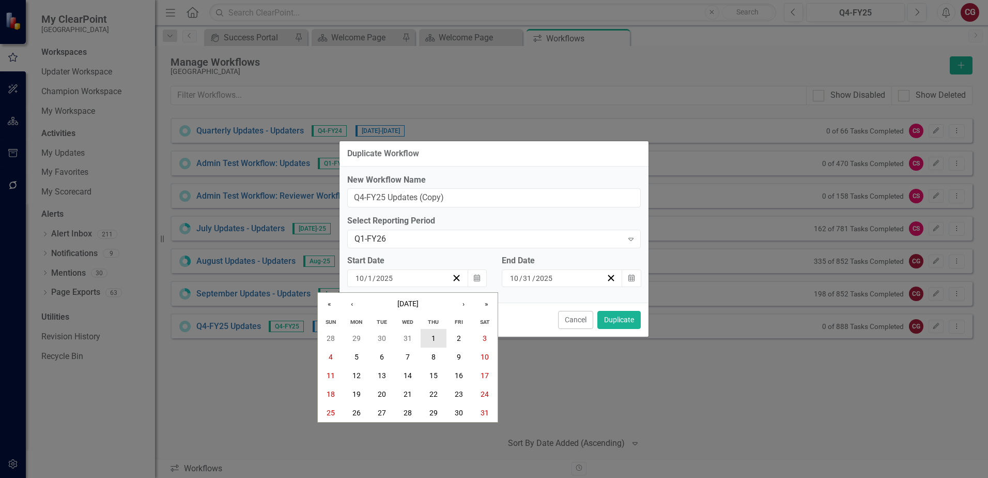
click at [433, 339] on abbr "1" at bounding box center [434, 338] width 4 height 8
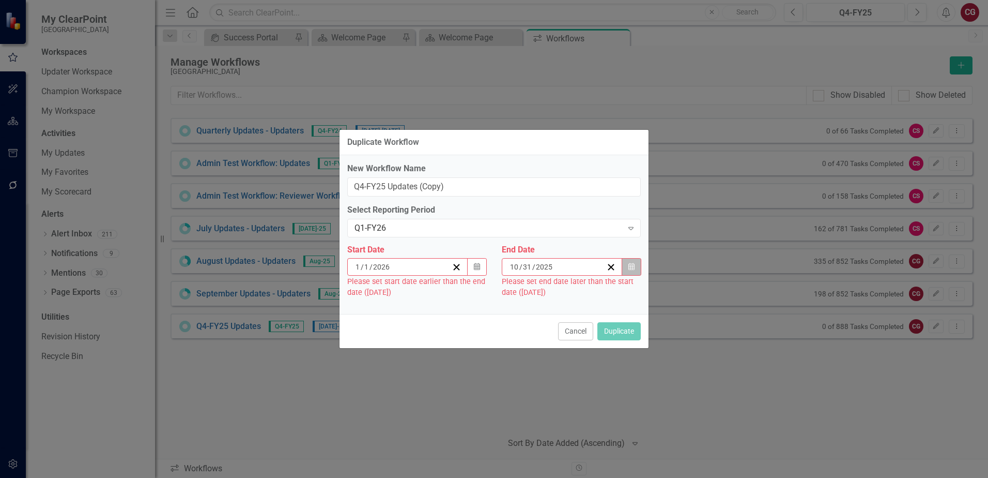
click at [635, 267] on button "Calendar" at bounding box center [632, 267] width 20 height 18
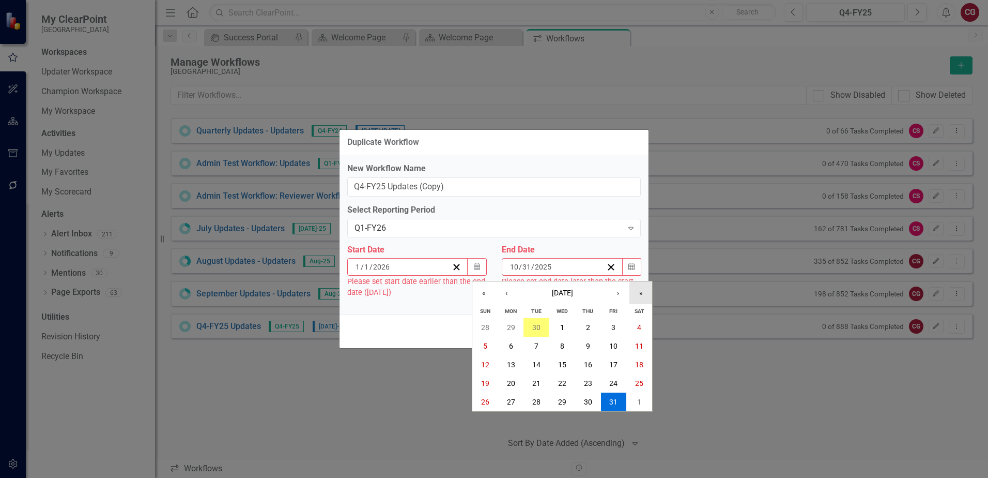
click at [635, 294] on button "»" at bounding box center [641, 292] width 23 height 23
click at [502, 296] on button "‹" at bounding box center [506, 292] width 23 height 23
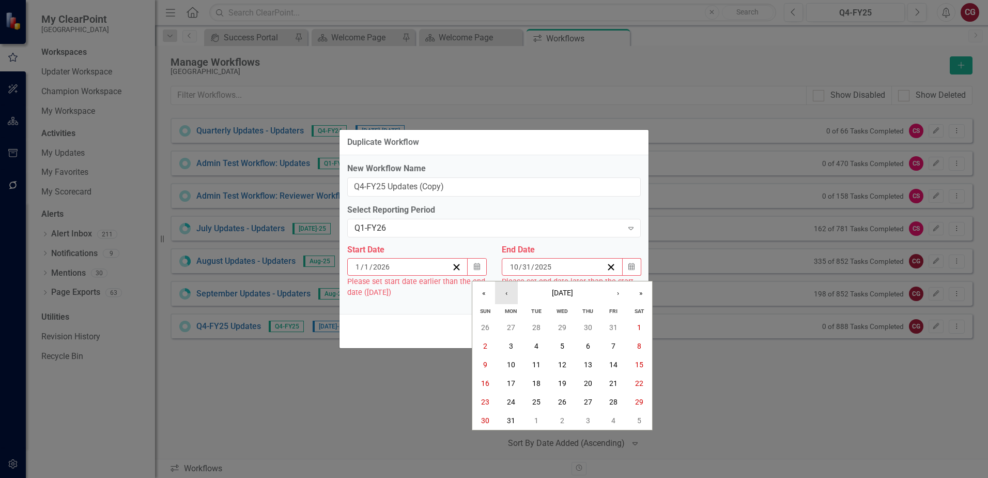
click at [502, 296] on button "‹" at bounding box center [506, 292] width 23 height 23
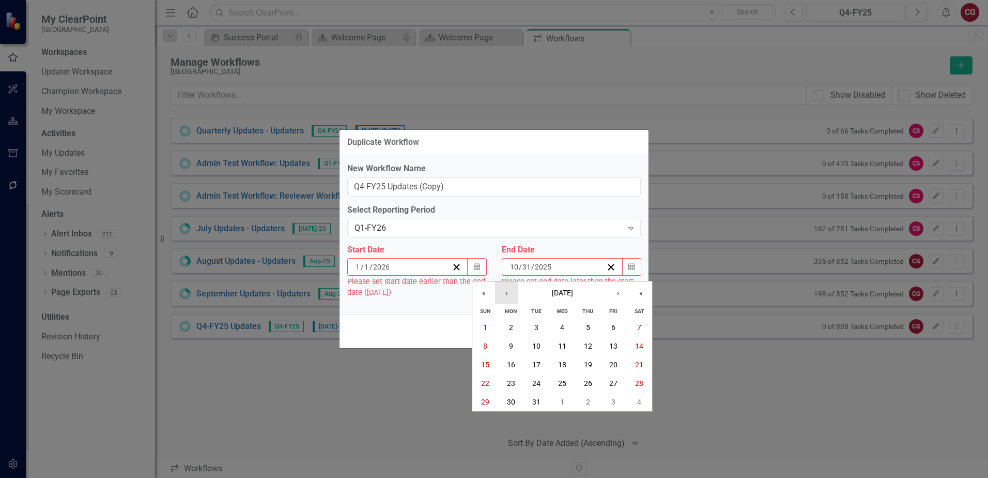
click at [502, 296] on button "‹" at bounding box center [506, 292] width 23 height 23
click at [639, 401] on abbr "31" at bounding box center [639, 402] width 8 height 8
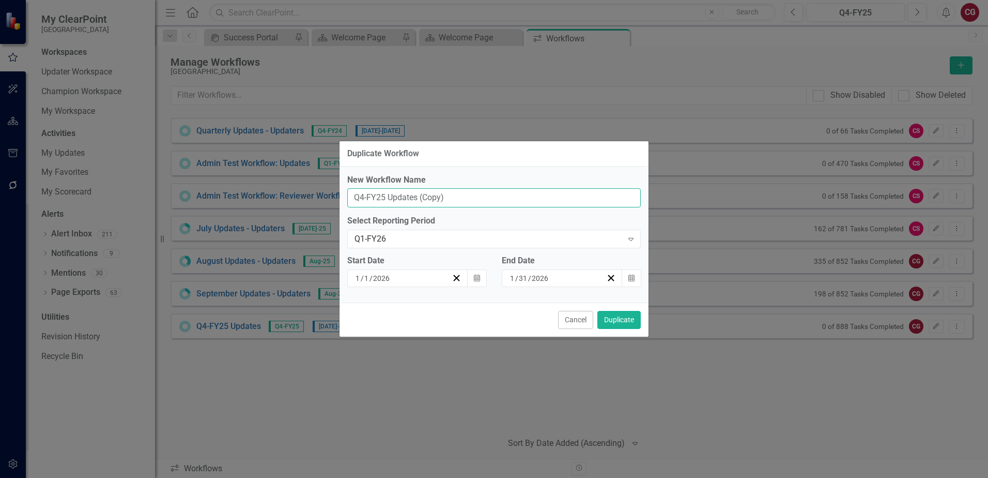
drag, startPoint x: 352, startPoint y: 199, endPoint x: 497, endPoint y: 196, distance: 145.3
click at [497, 197] on input "Q4-FY25 Updates (Copy)" at bounding box center [494, 197] width 294 height 19
type input "Q1-FY26 Updates"
click at [456, 196] on input "Q1-FY26 Updates" at bounding box center [494, 197] width 294 height 19
click at [619, 320] on button "Duplicate" at bounding box center [619, 320] width 43 height 18
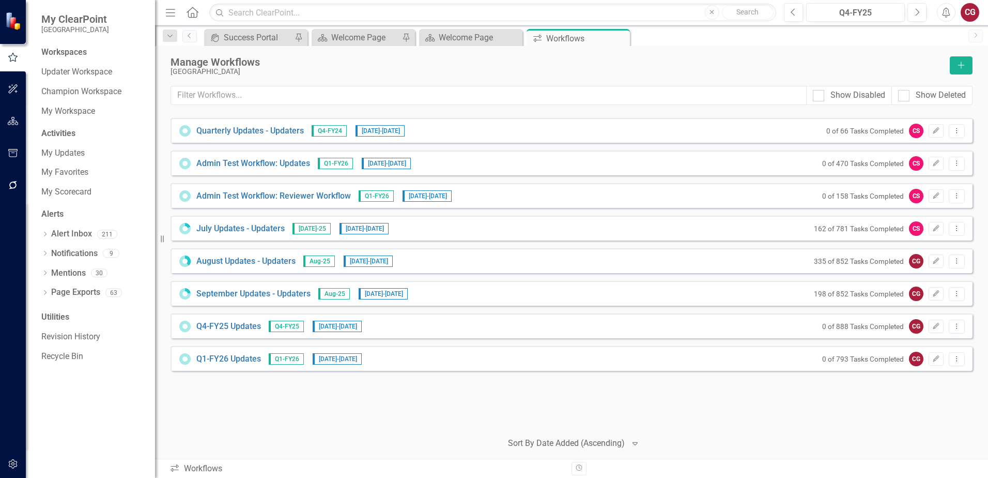
click at [344, 392] on div "Quarterly Updates - Updaters Q4-FY24 [DATE] - [DATE] 0 of 66 Tasks Completed CS…" at bounding box center [572, 270] width 802 height 304
click at [217, 360] on link "Q1-FY26 Updates" at bounding box center [228, 359] width 65 height 12
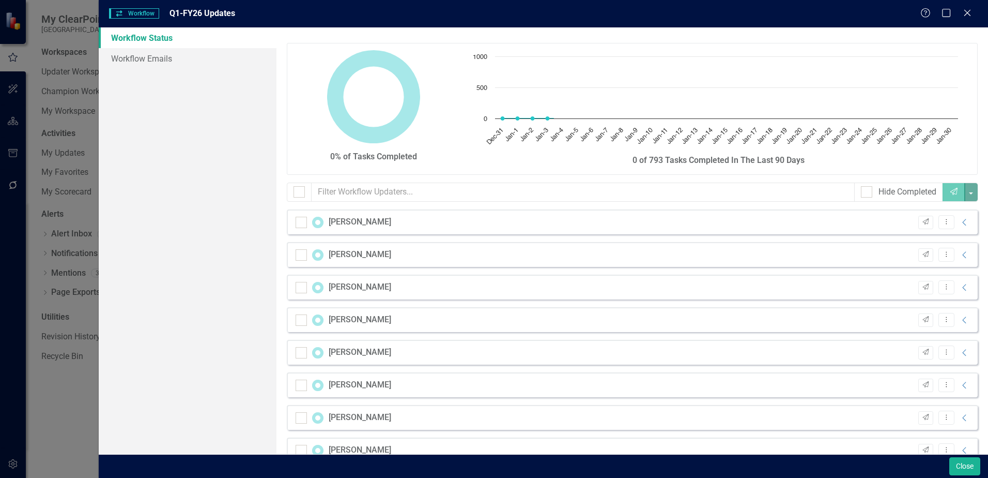
checkbox input "false"
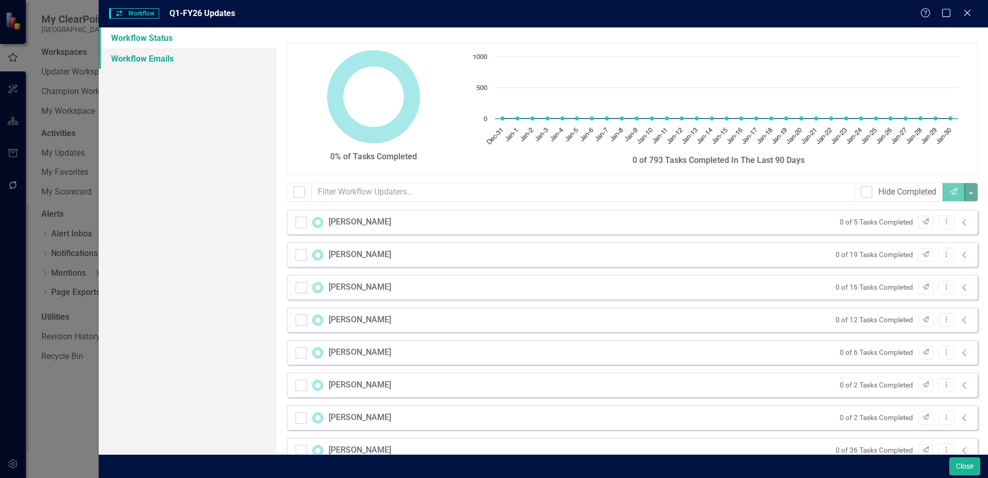
click at [144, 57] on link "Workflow Emails" at bounding box center [188, 58] width 178 height 21
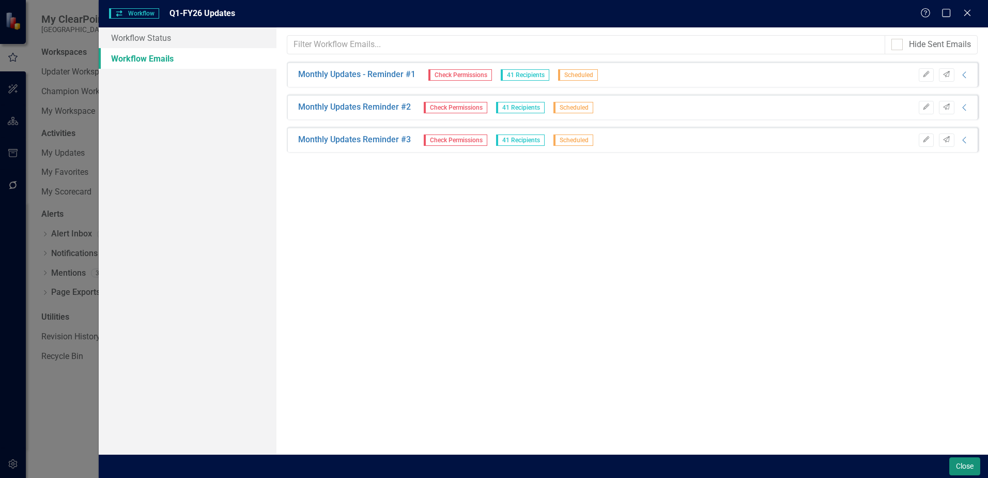
click at [958, 462] on button "Close" at bounding box center [965, 466] width 31 height 18
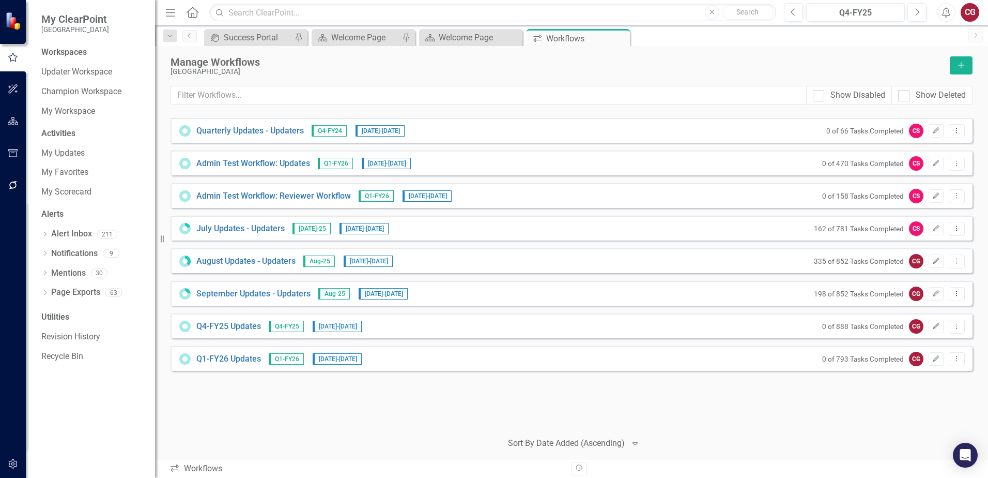
click at [438, 398] on div "Quarterly Updates - Updaters Q4-FY24 [DATE] - [DATE] 0 of 66 Tasks Completed CS…" at bounding box center [572, 270] width 802 height 304
